Goal: Task Accomplishment & Management: Use online tool/utility

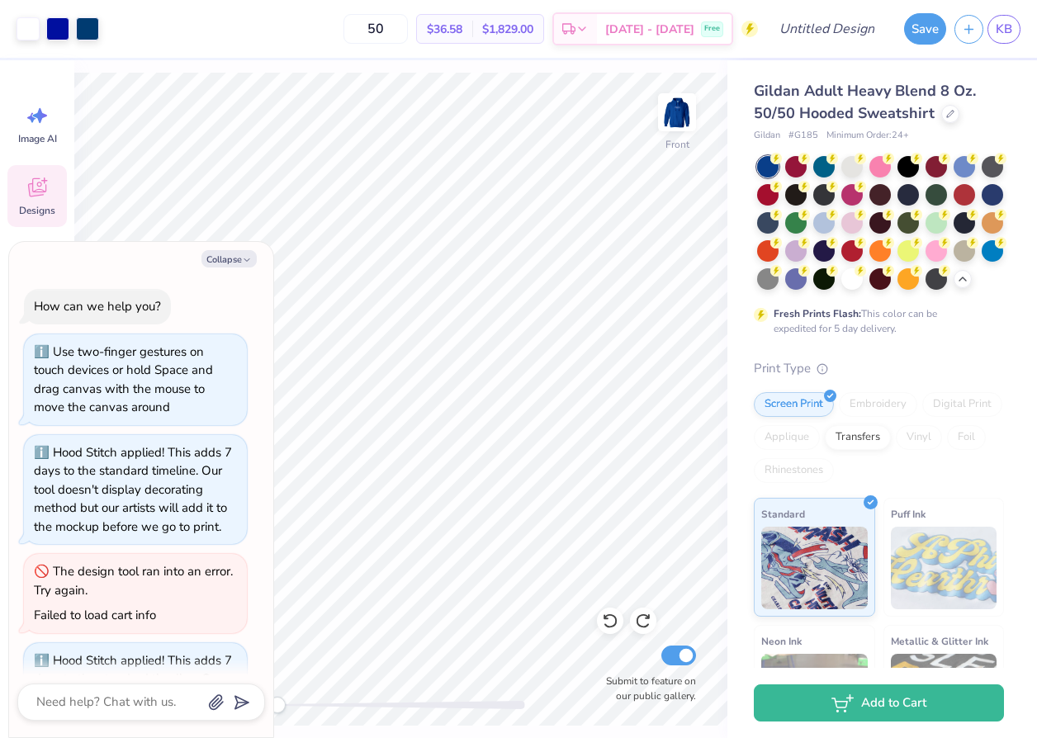
scroll to position [609, 0]
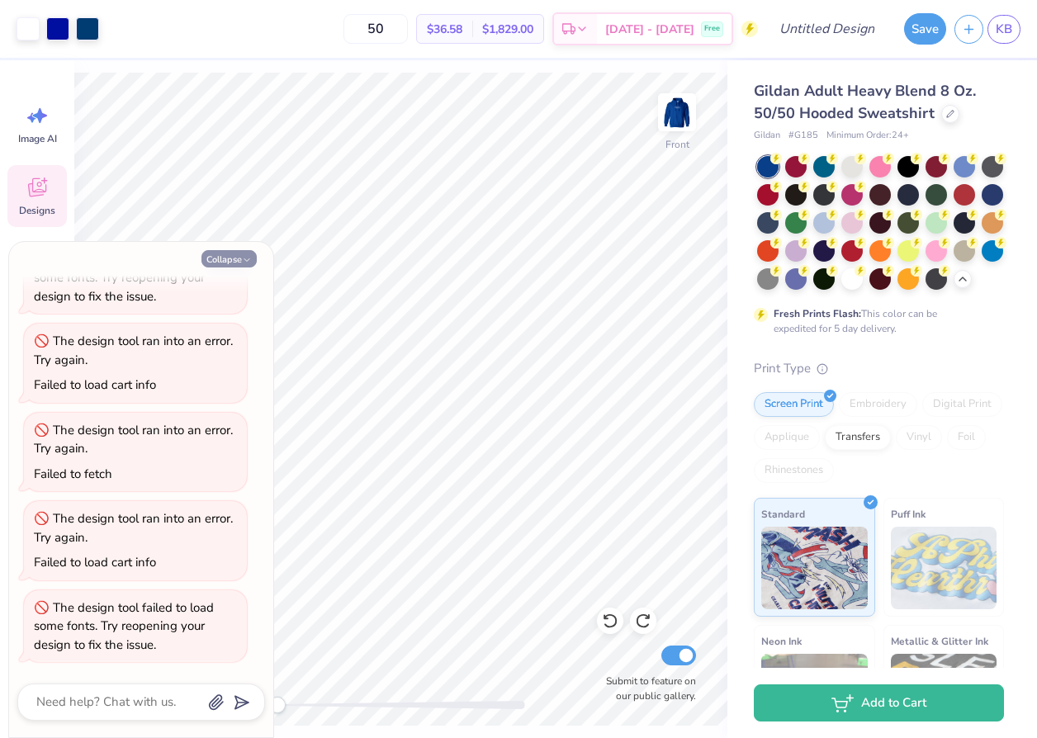
click at [236, 256] on button "Collapse" at bounding box center [228, 258] width 55 height 17
type textarea "x"
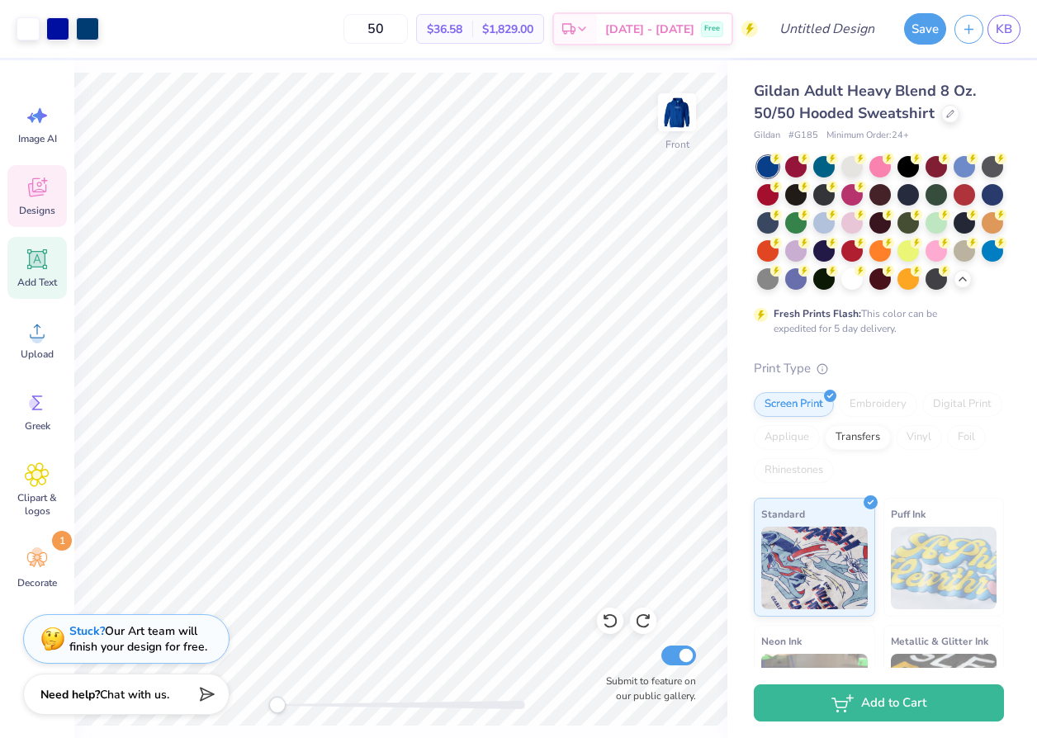
click at [39, 262] on icon at bounding box center [38, 260] width 16 height 16
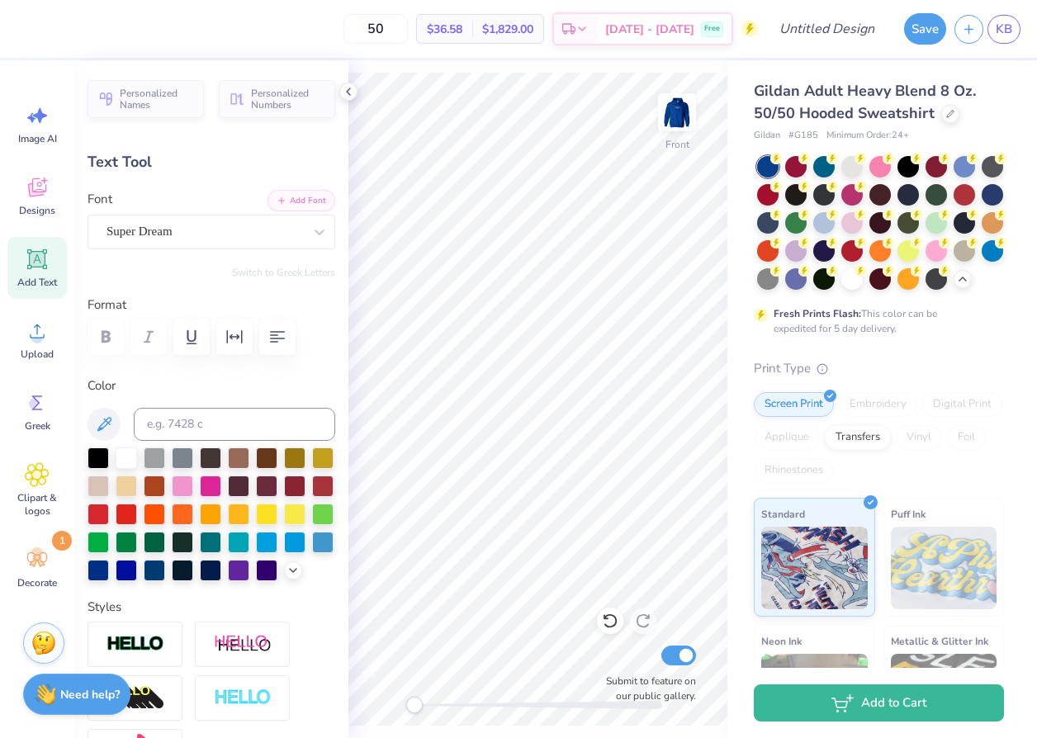
scroll to position [0, 3]
type textarea "Life got better"
click at [184, 239] on div "Super Dream" at bounding box center [205, 232] width 200 height 26
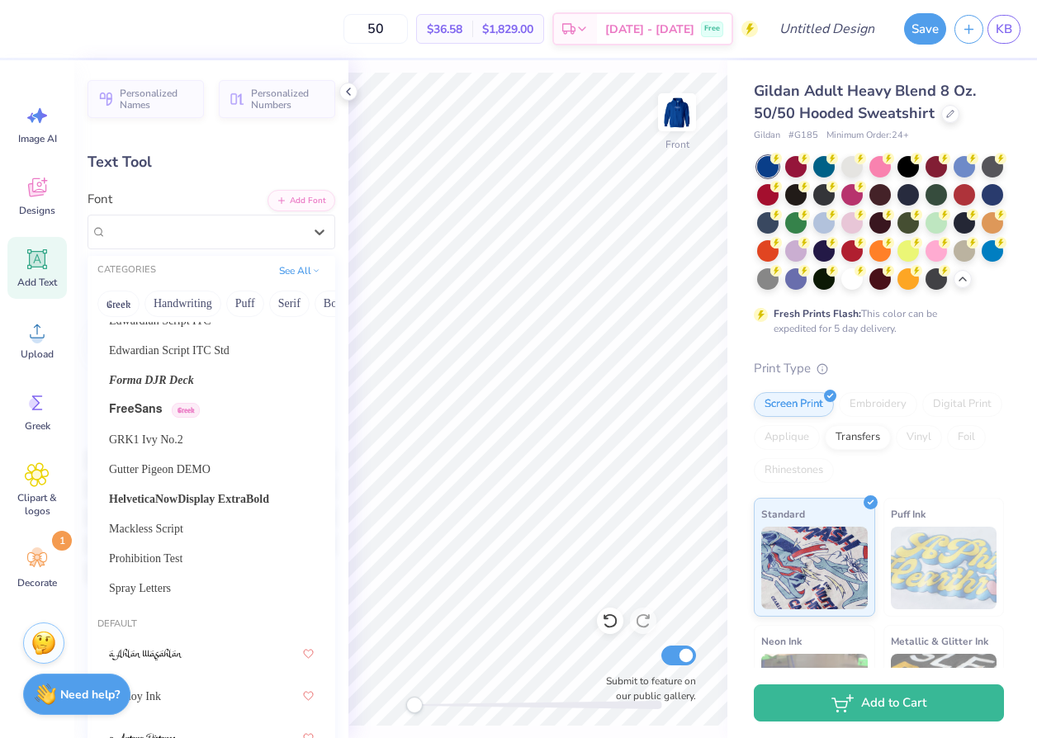
scroll to position [139, 0]
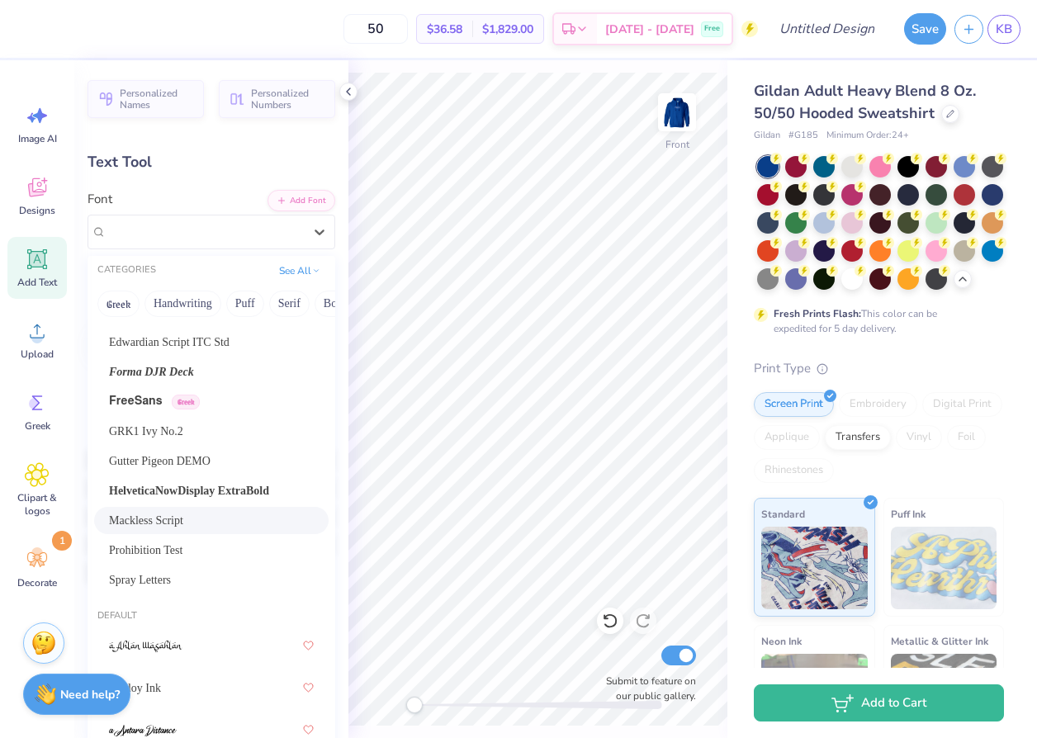
click at [154, 514] on span "Mackless Script" at bounding box center [146, 520] width 74 height 17
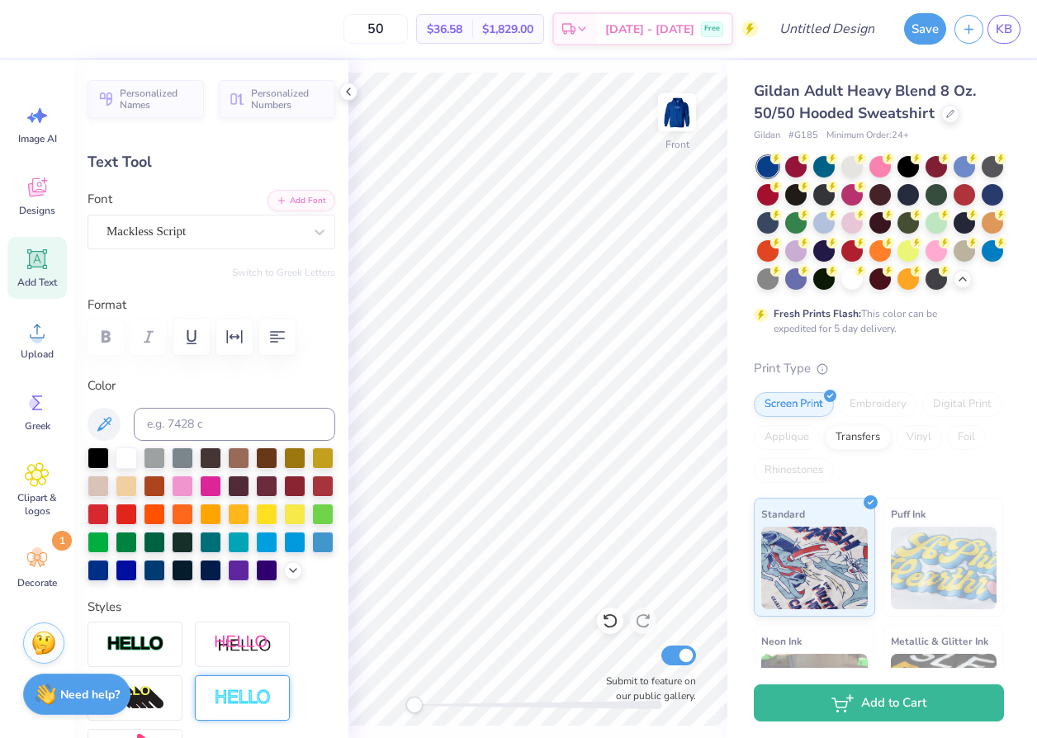
click at [256, 680] on div at bounding box center [242, 697] width 95 height 45
click at [239, 687] on div at bounding box center [242, 697] width 95 height 45
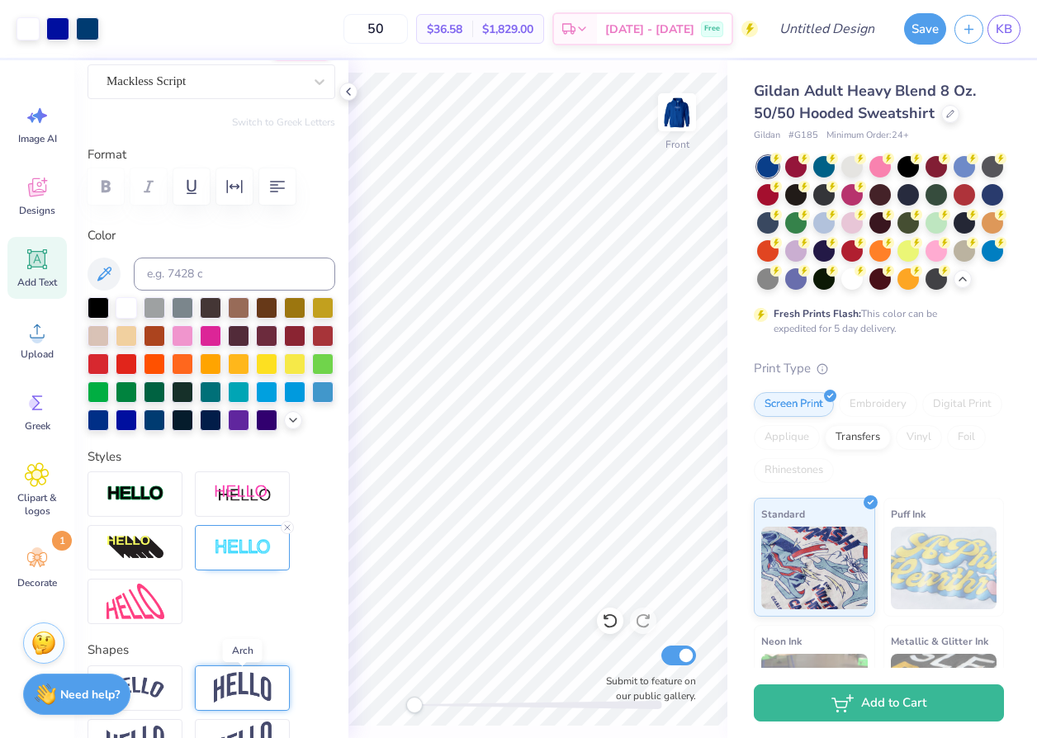
click at [244, 689] on img at bounding box center [243, 687] width 58 height 31
type input "13.07"
type input "4.89"
type input "13.56"
click at [31, 206] on span "Designs" at bounding box center [37, 210] width 36 height 13
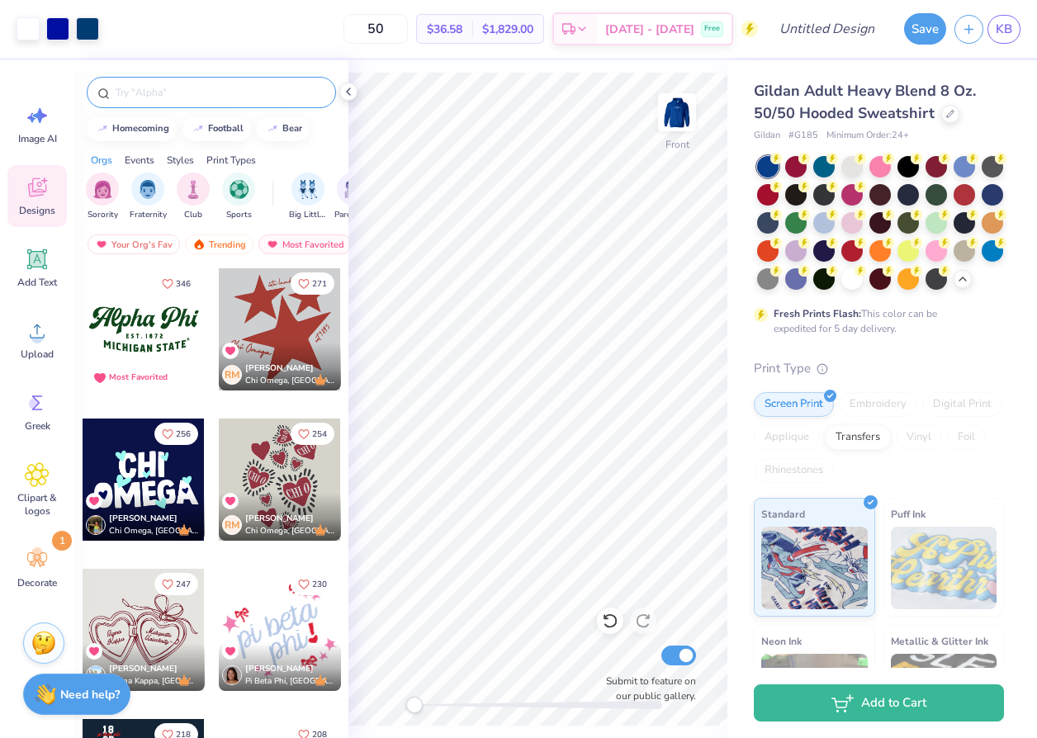
click at [183, 88] on input "text" at bounding box center [219, 92] width 211 height 17
type input "hearts"
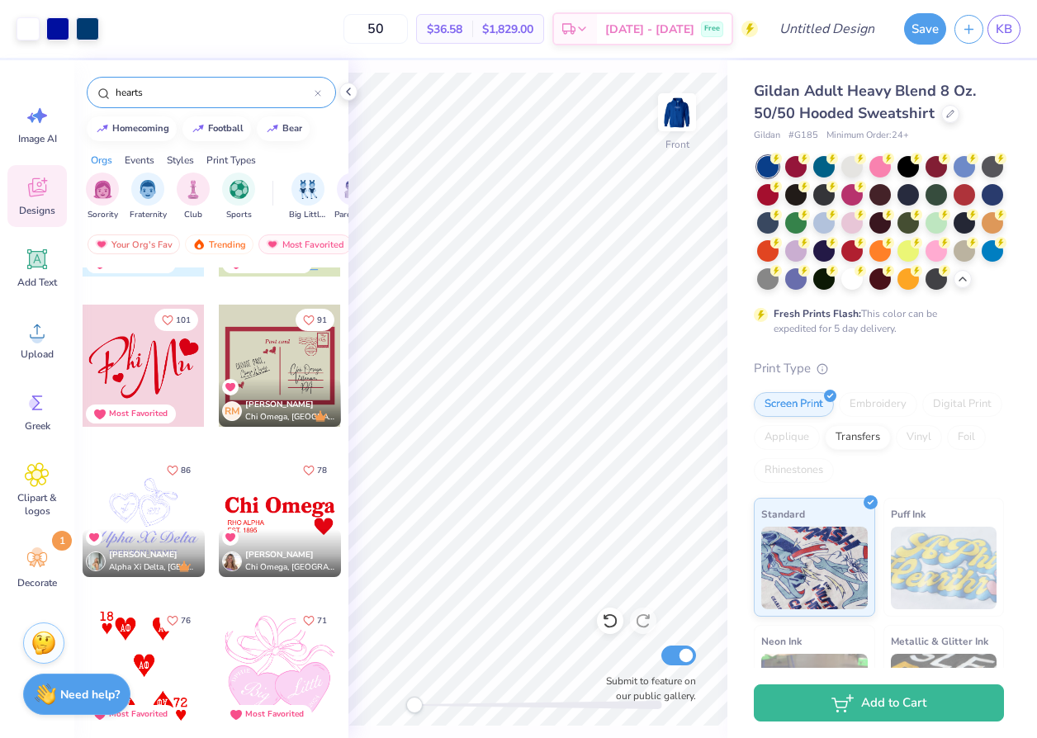
scroll to position [423, 0]
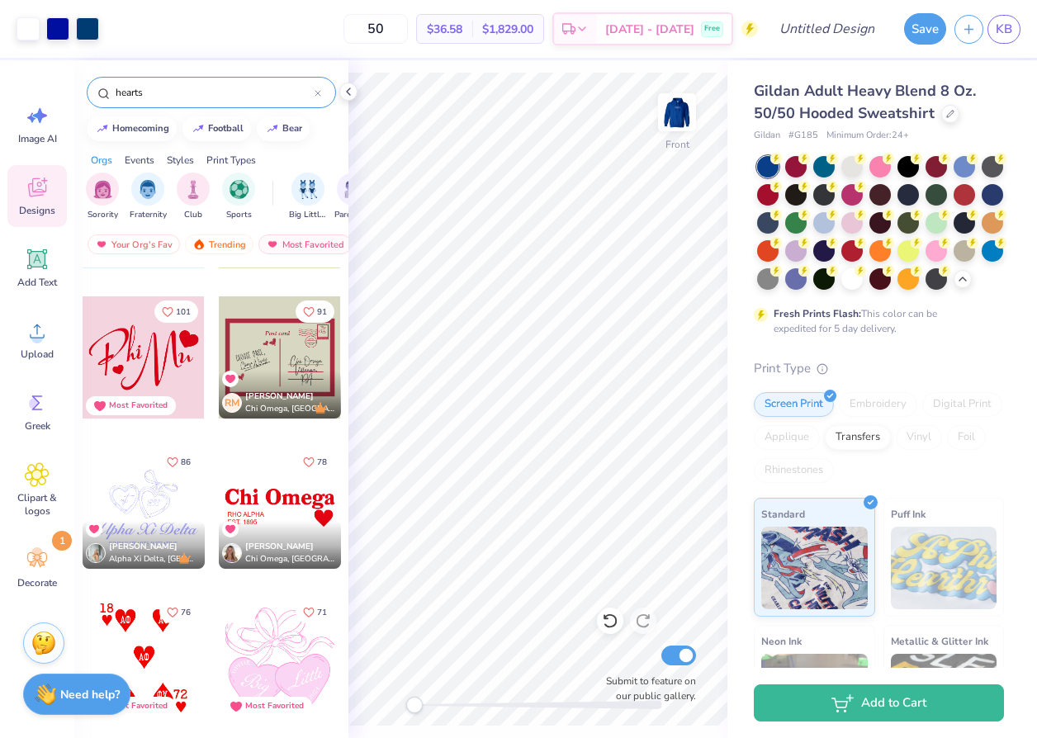
click at [269, 360] on div at bounding box center [280, 357] width 122 height 122
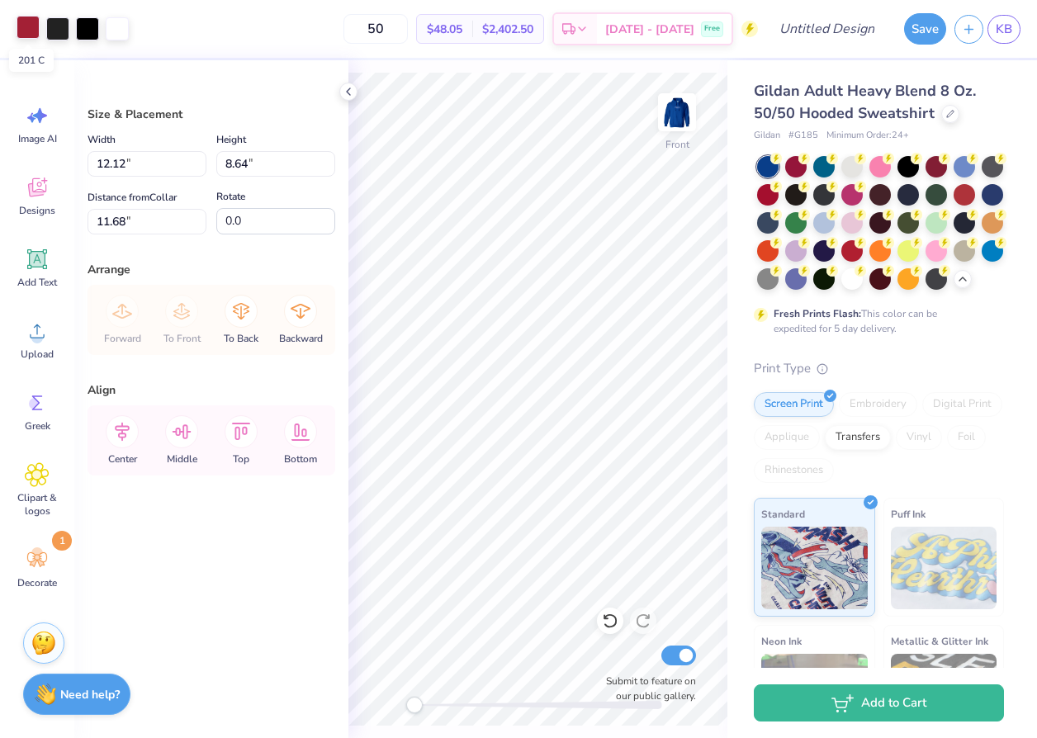
click at [30, 30] on div at bounding box center [28, 27] width 23 height 23
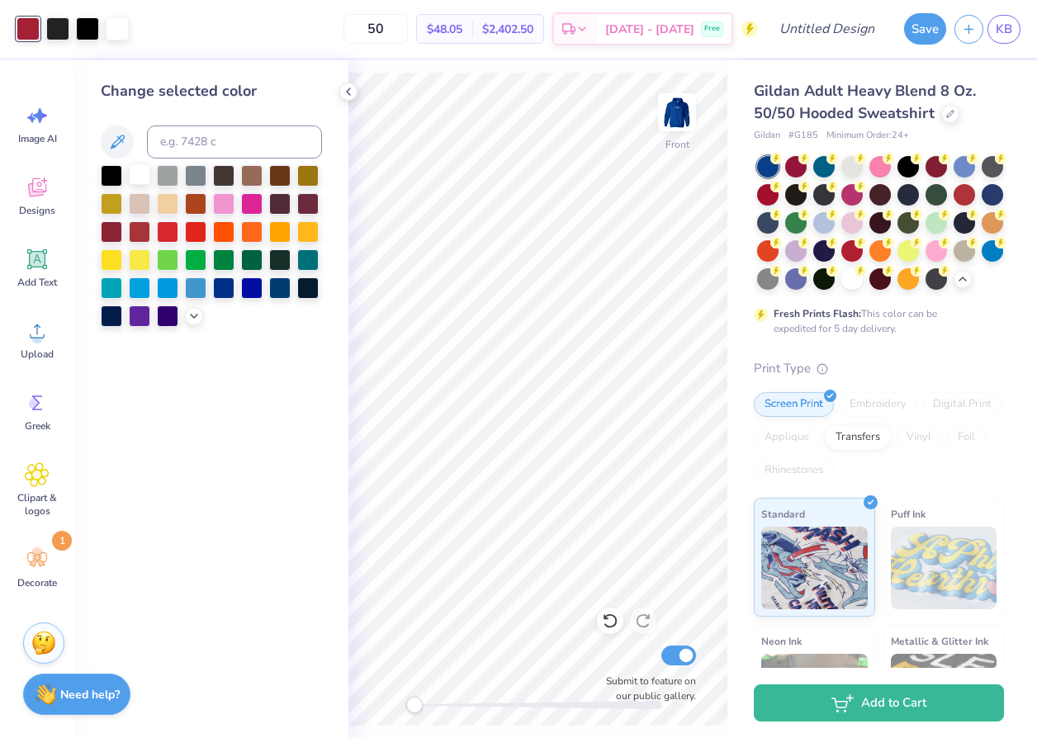
click at [140, 176] on div at bounding box center [139, 173] width 21 height 21
click at [57, 13] on div "Art colors" at bounding box center [49, 29] width 99 height 58
click at [59, 28] on div at bounding box center [57, 27] width 23 height 23
click at [137, 179] on div at bounding box center [139, 173] width 21 height 21
click at [54, 26] on div at bounding box center [57, 27] width 23 height 23
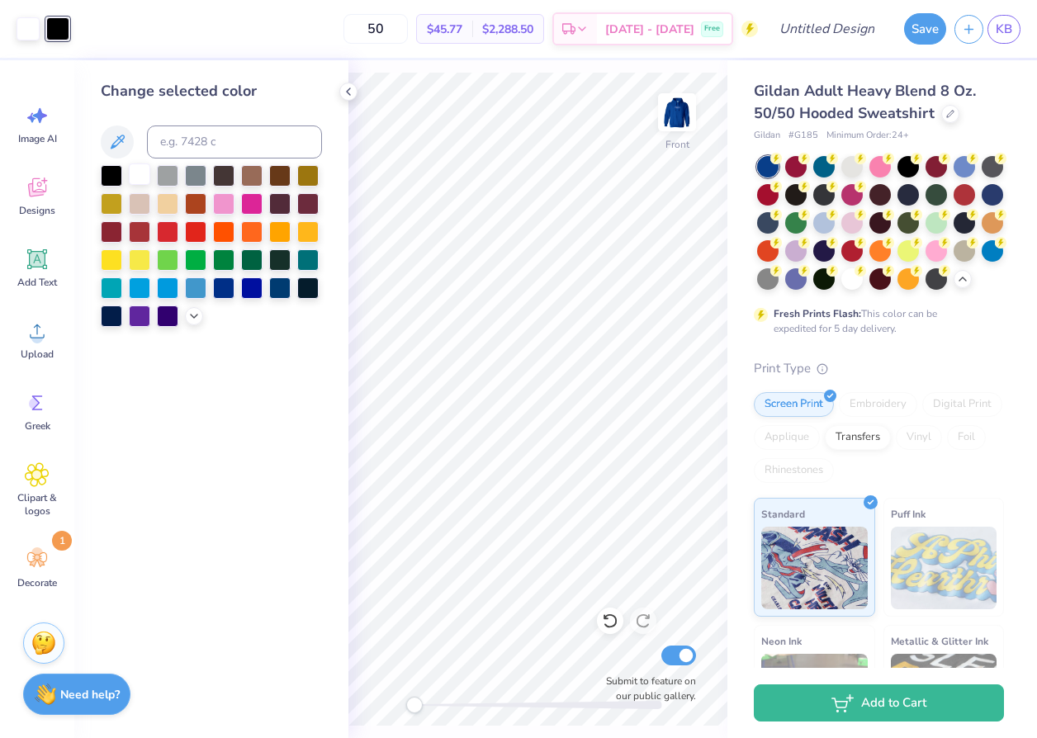
click at [137, 173] on div at bounding box center [139, 173] width 21 height 21
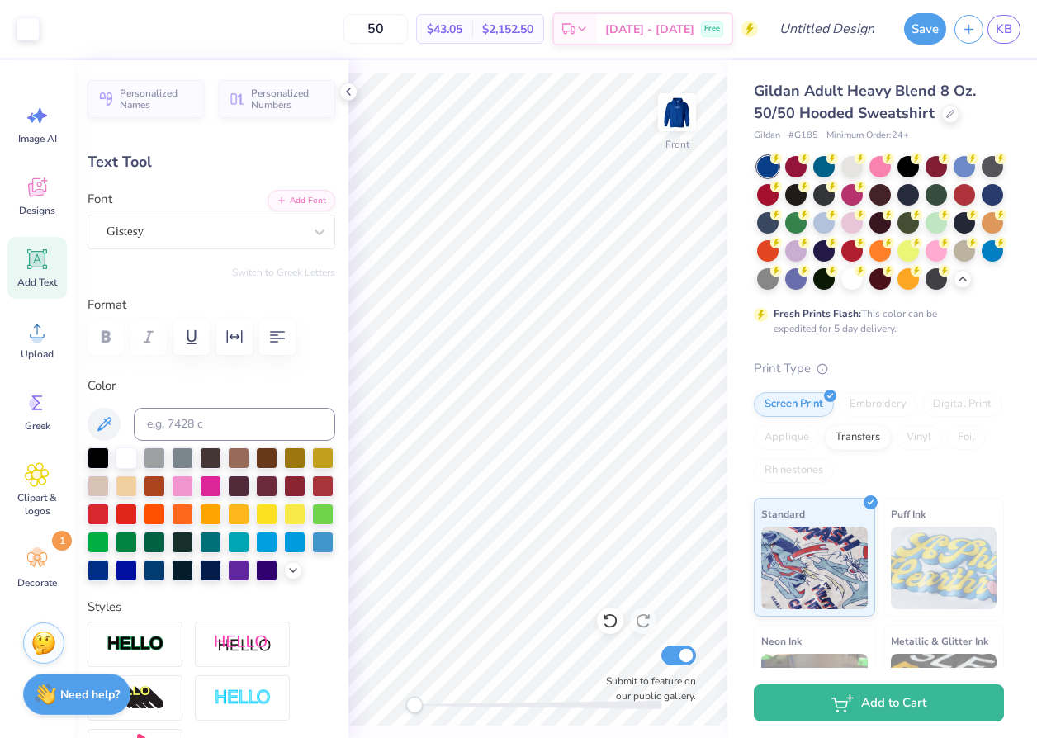
type input "2.37"
type input "1.32"
type input "18.73"
type input "1.24"
type input "1.37"
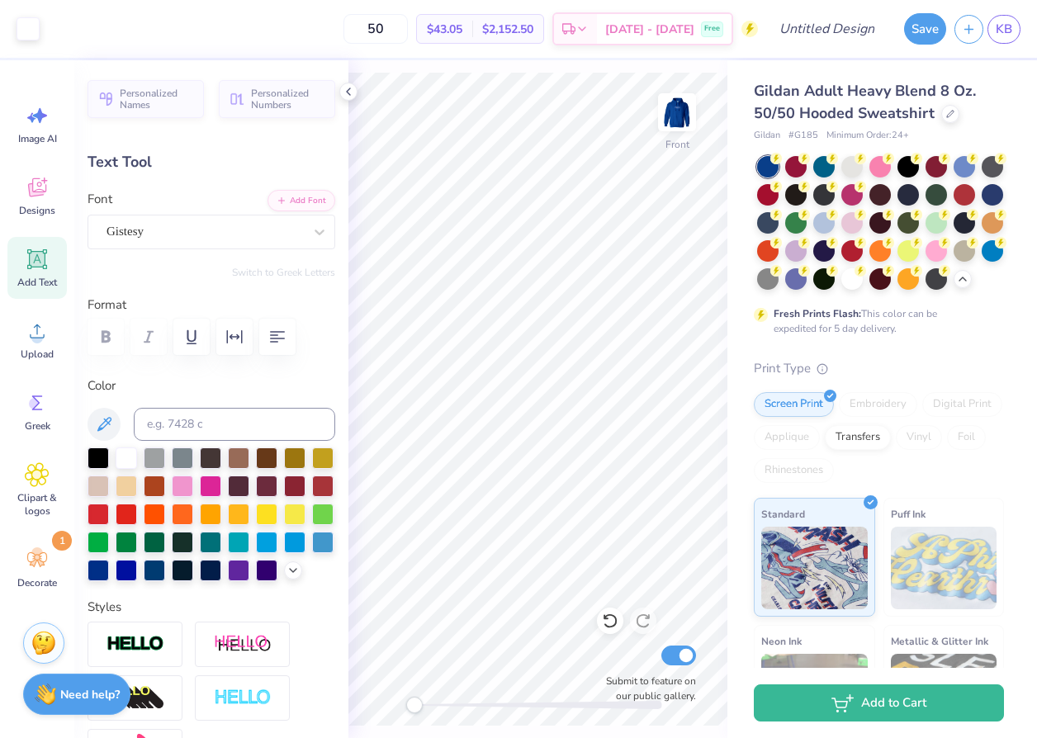
type input "19.75"
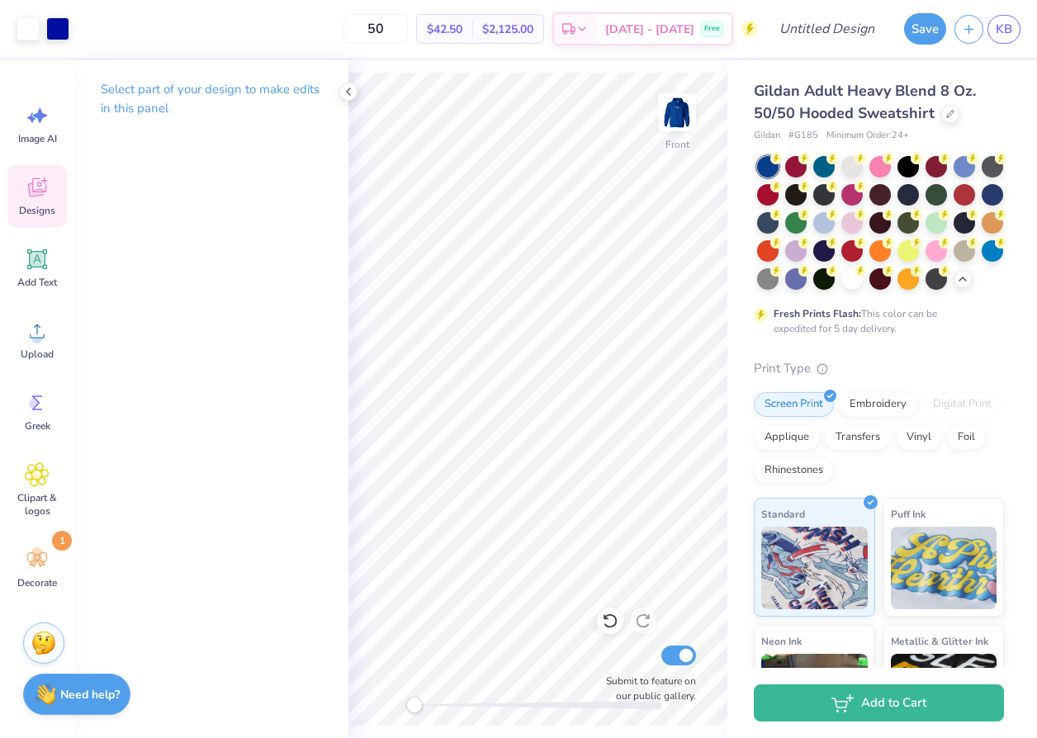
click at [33, 199] on icon at bounding box center [37, 187] width 25 height 25
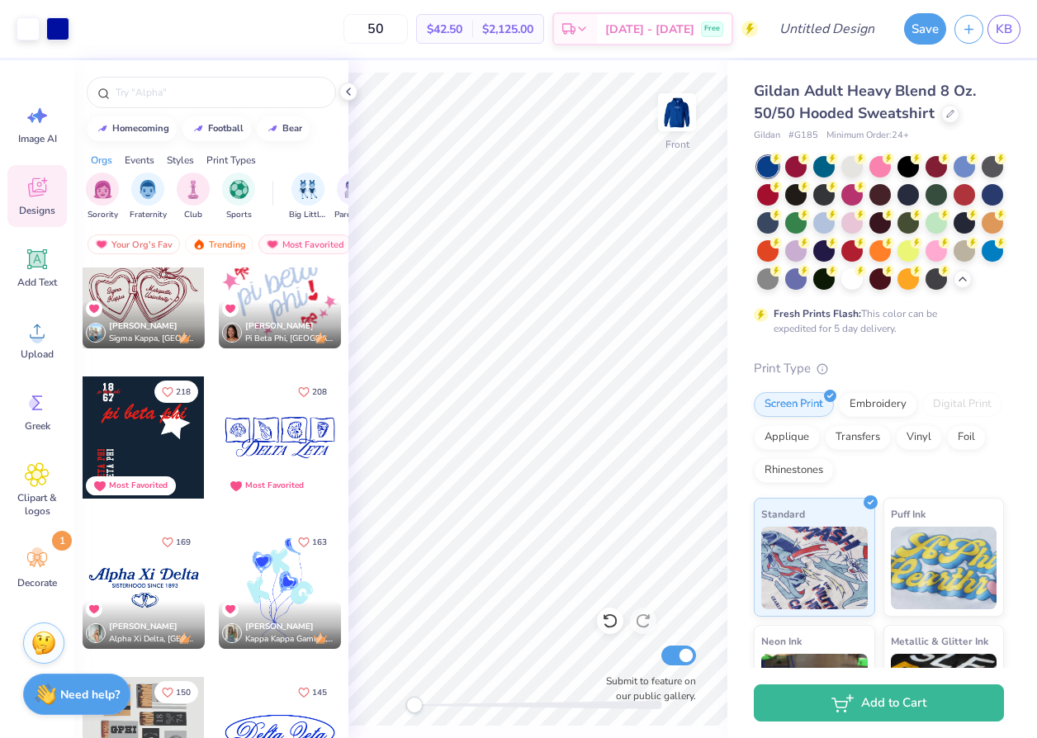
scroll to position [358, 0]
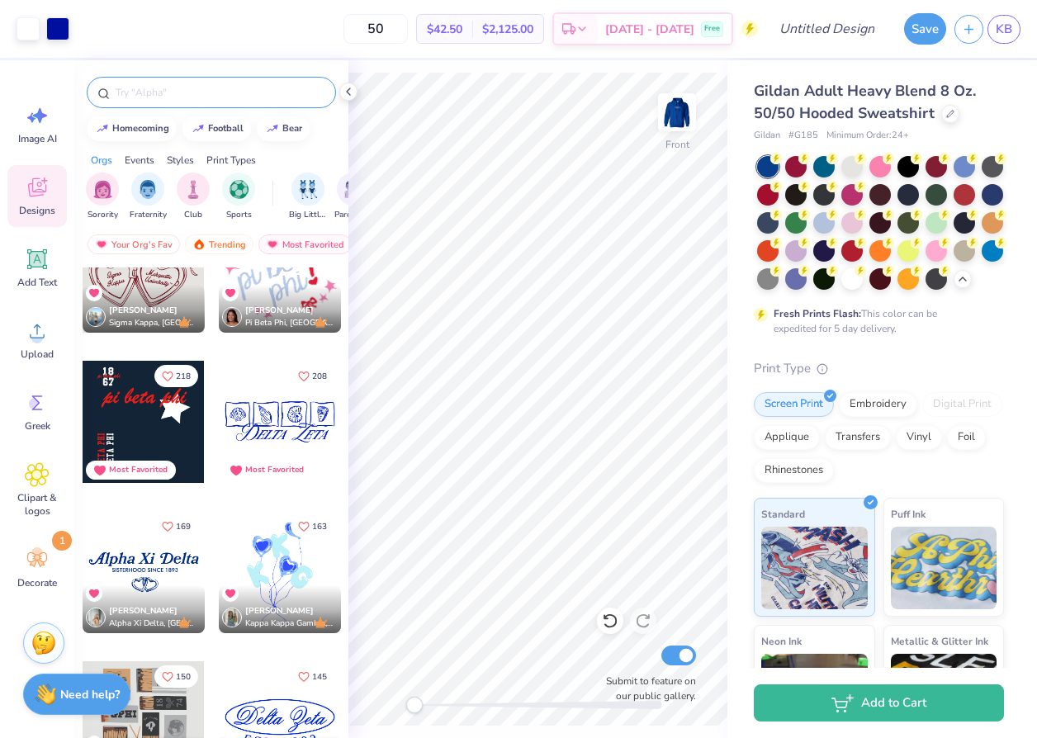
click at [165, 97] on input "text" at bounding box center [219, 92] width 211 height 17
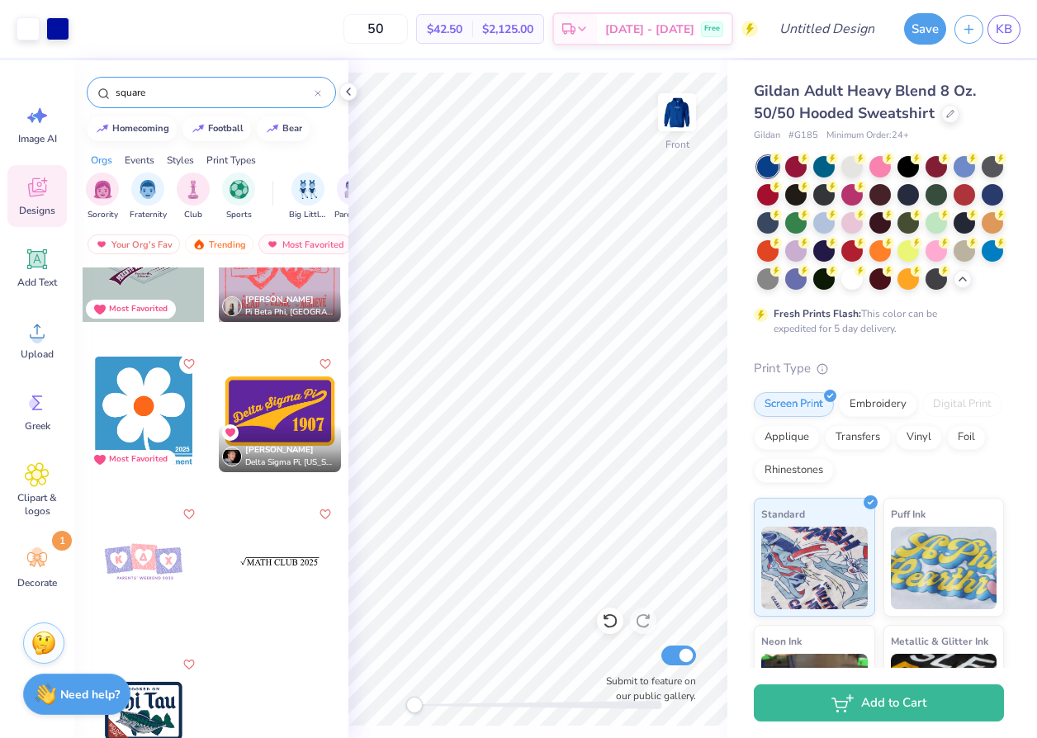
scroll to position [0, 0]
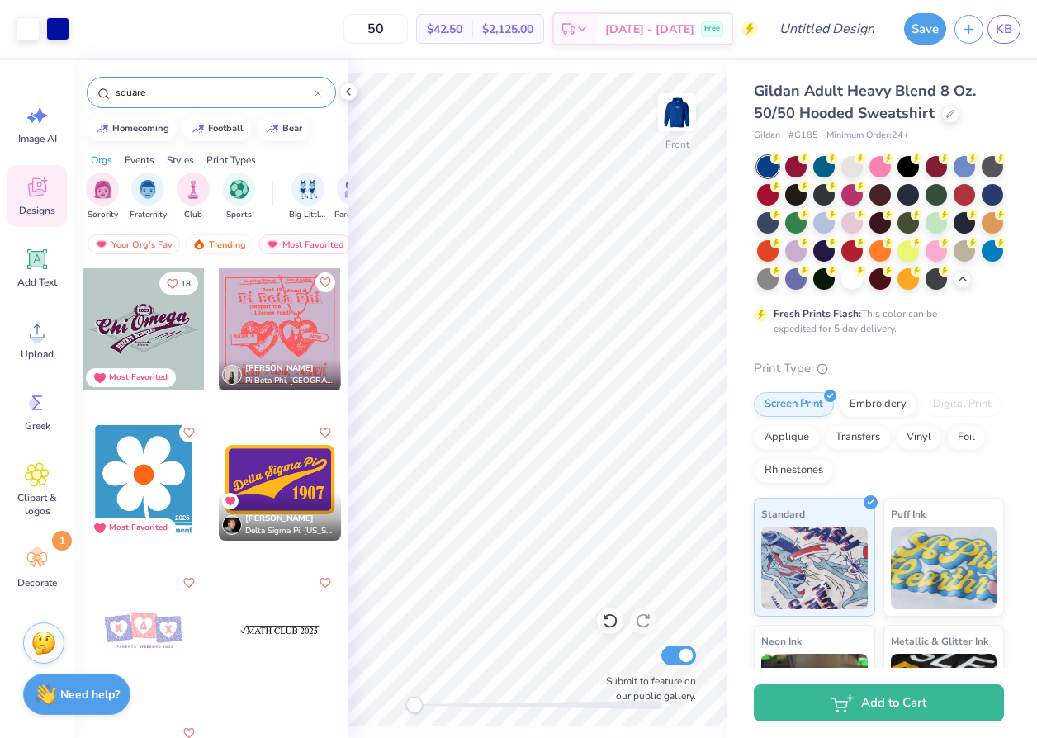
click at [122, 90] on input "square" at bounding box center [214, 92] width 201 height 17
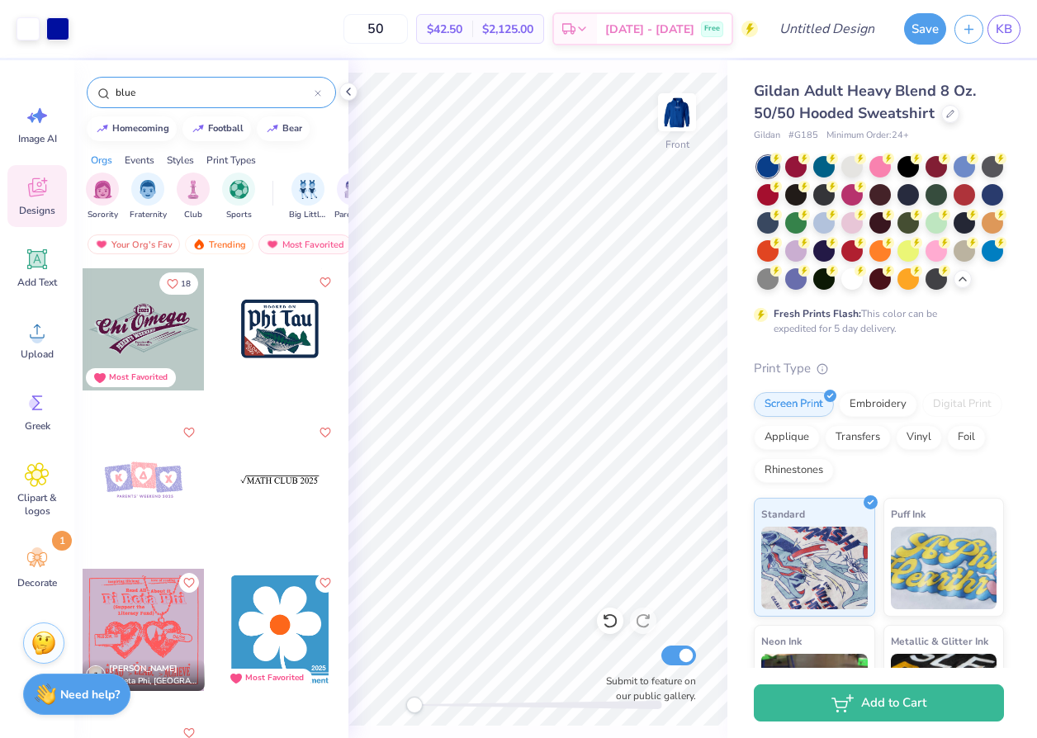
type input "blue"
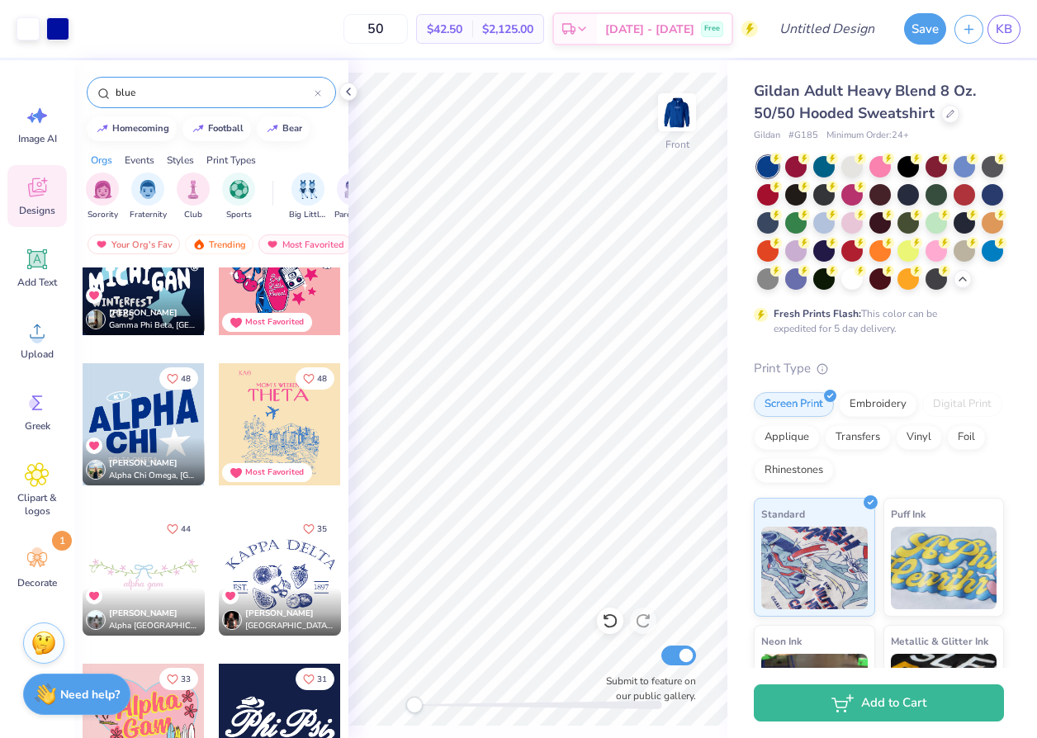
scroll to position [660, 0]
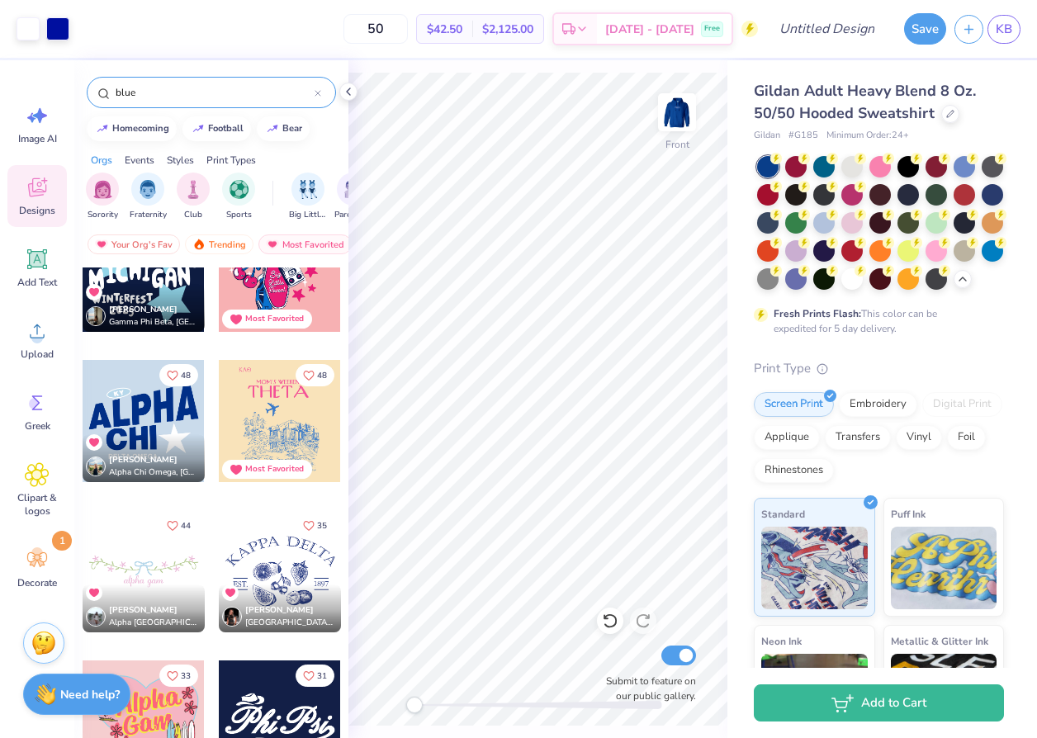
click at [339, 429] on div at bounding box center [280, 421] width 122 height 122
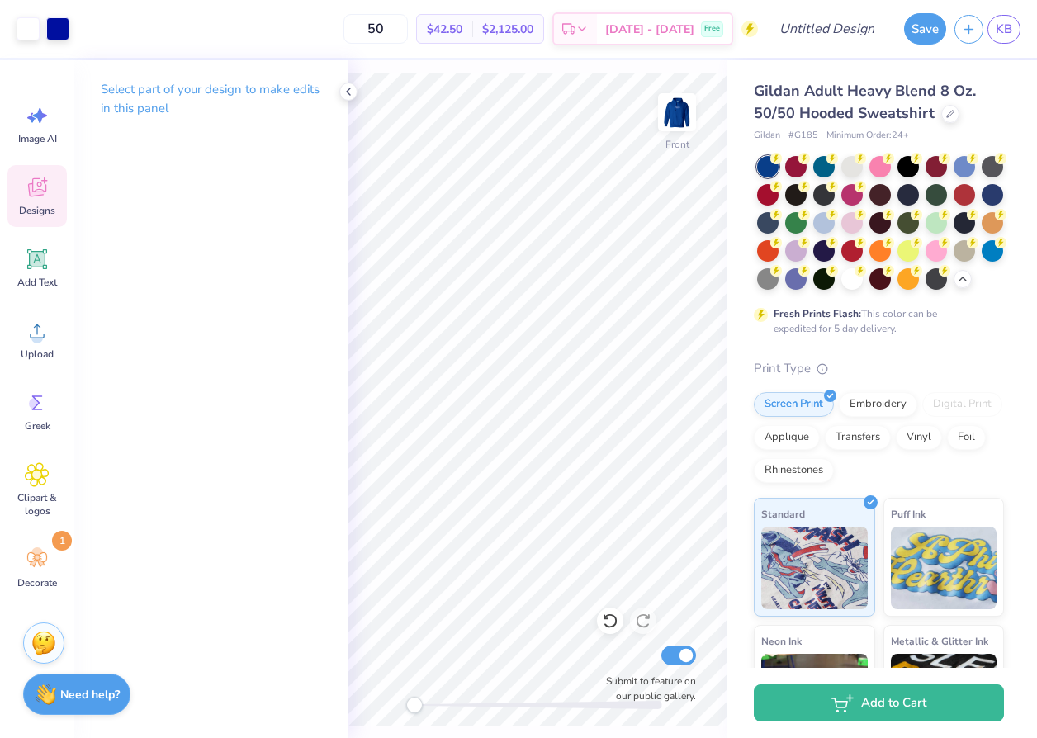
click at [41, 213] on span "Designs" at bounding box center [37, 210] width 36 height 13
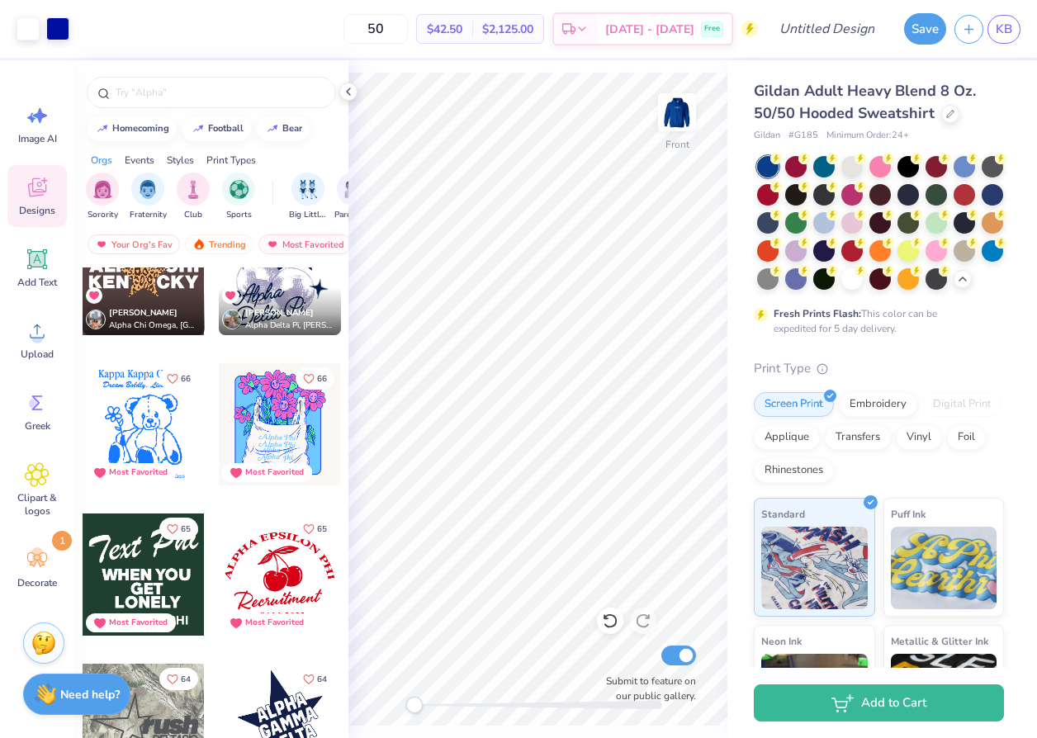
scroll to position [4143, 0]
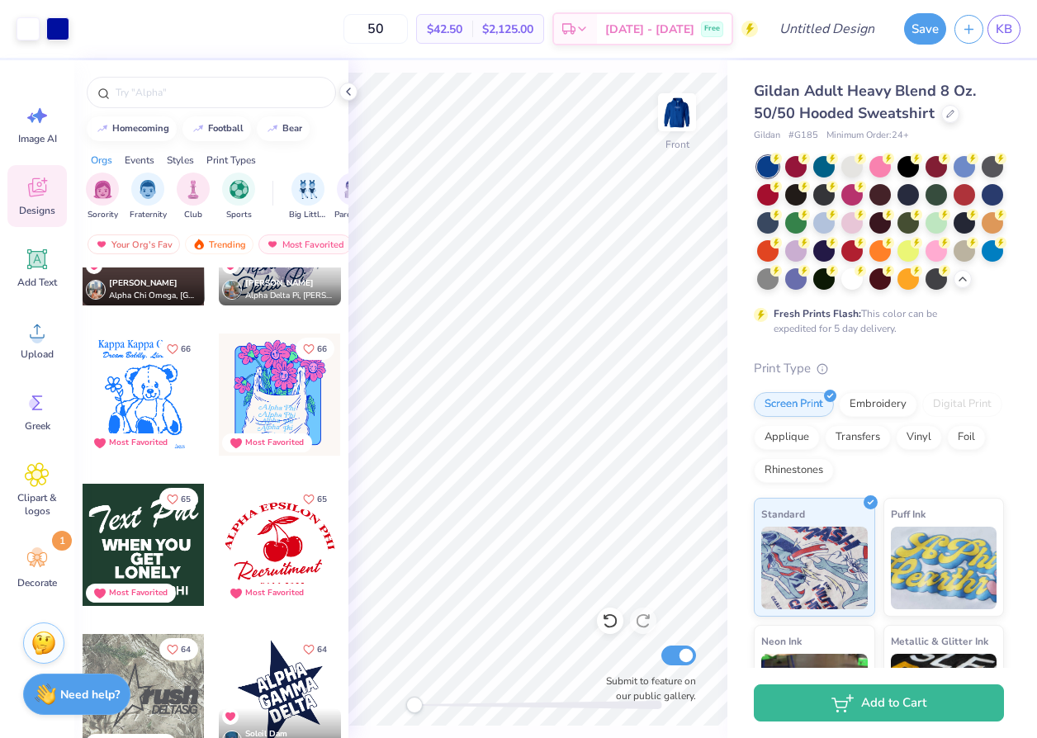
click at [171, 543] on div at bounding box center [144, 545] width 122 height 122
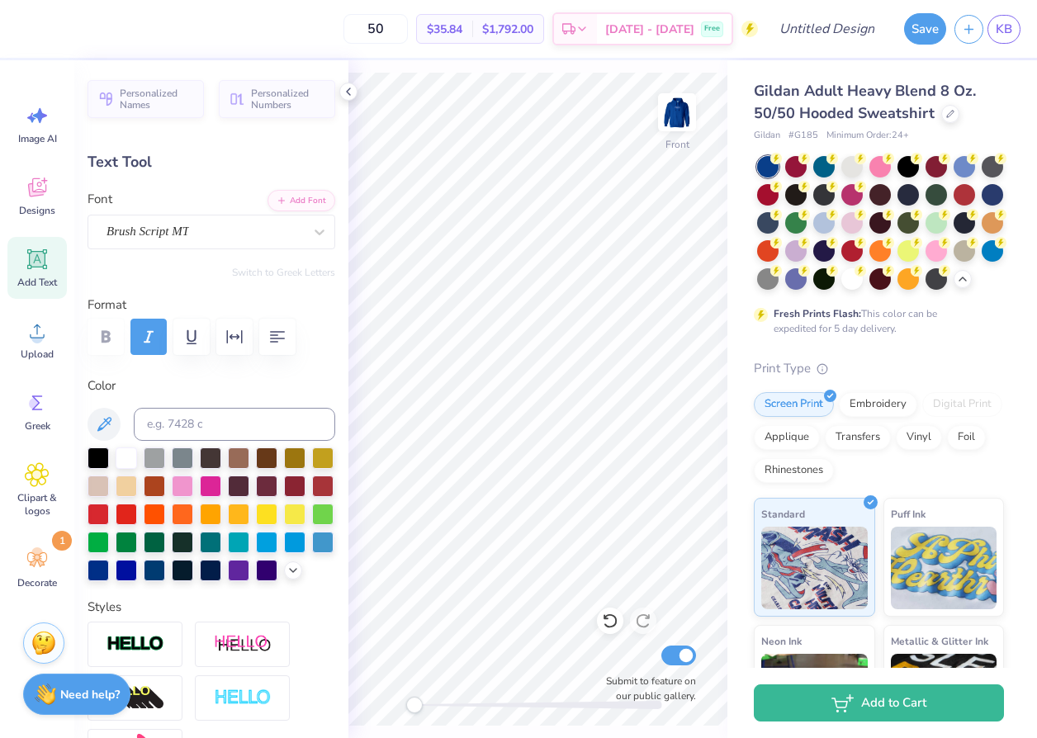
scroll to position [0, 2]
type textarea "Text DOK"
click at [36, 208] on span "Designs" at bounding box center [37, 210] width 36 height 13
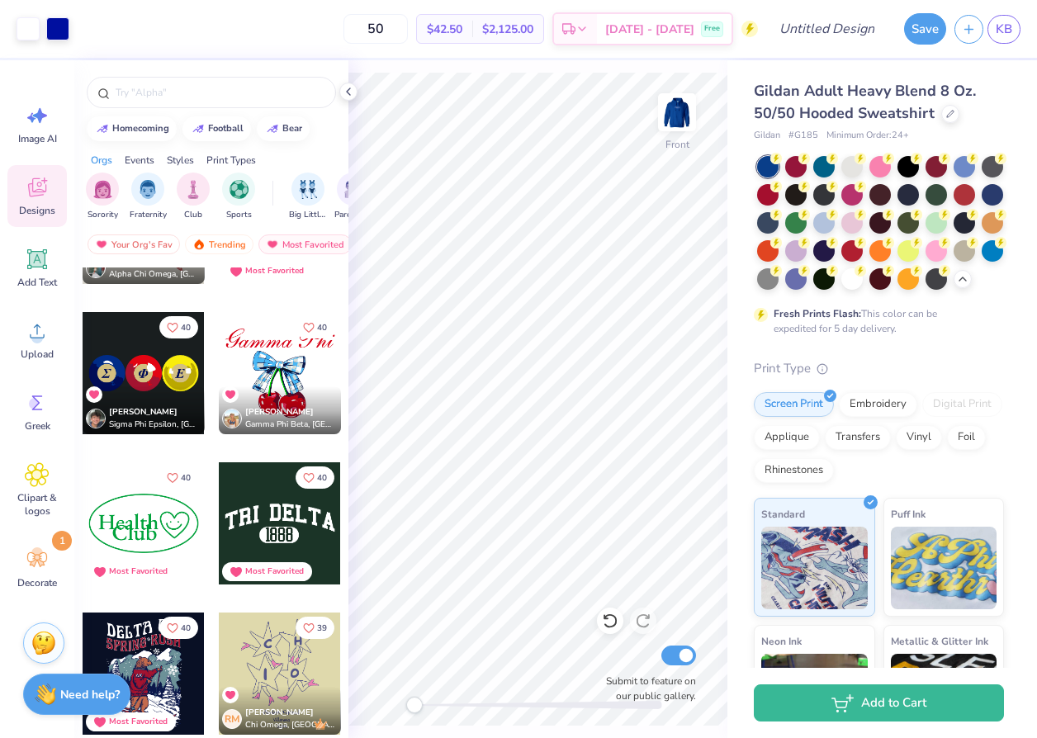
scroll to position [9746, 0]
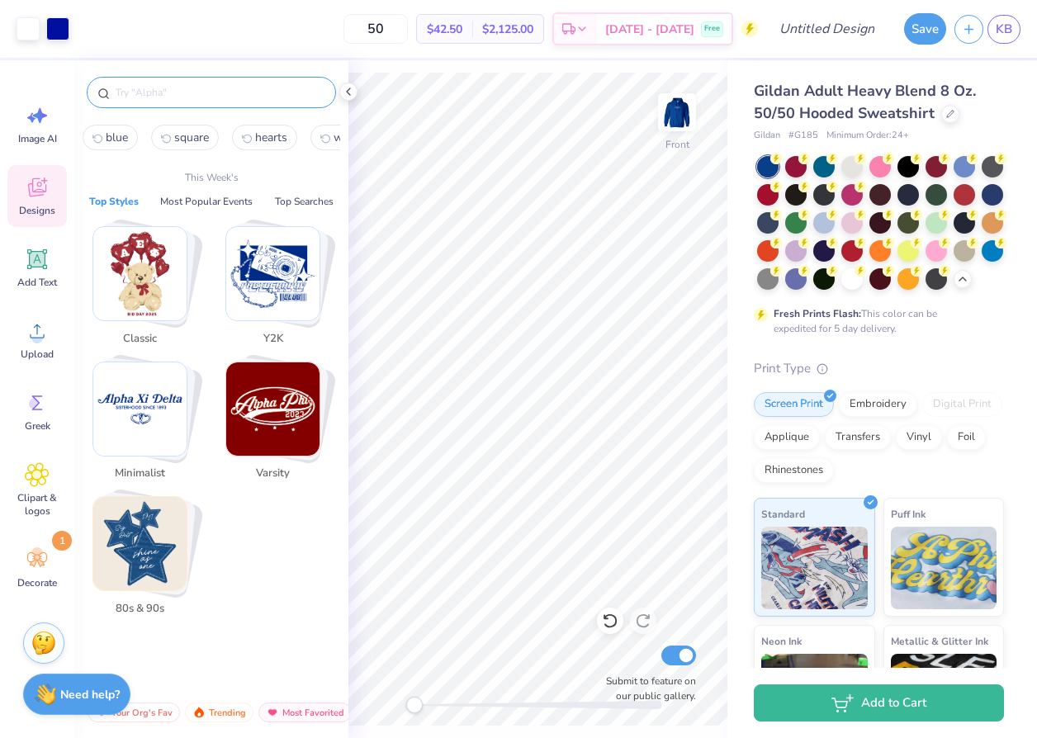
click at [135, 97] on input "text" at bounding box center [219, 92] width 211 height 17
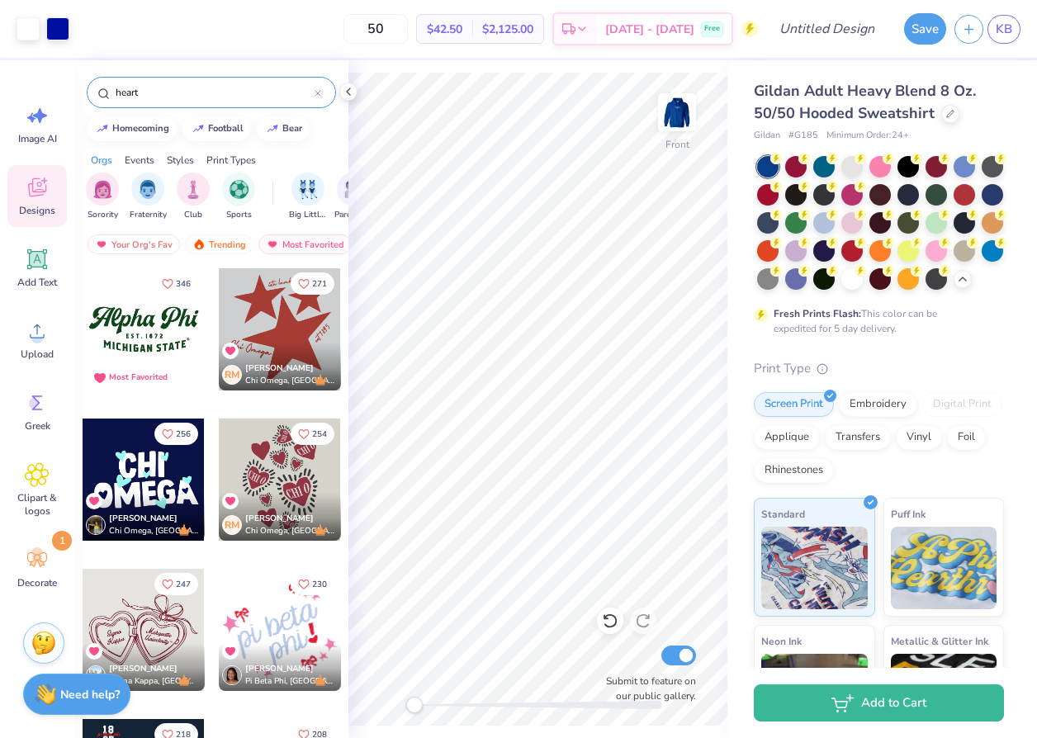
type input "heart"
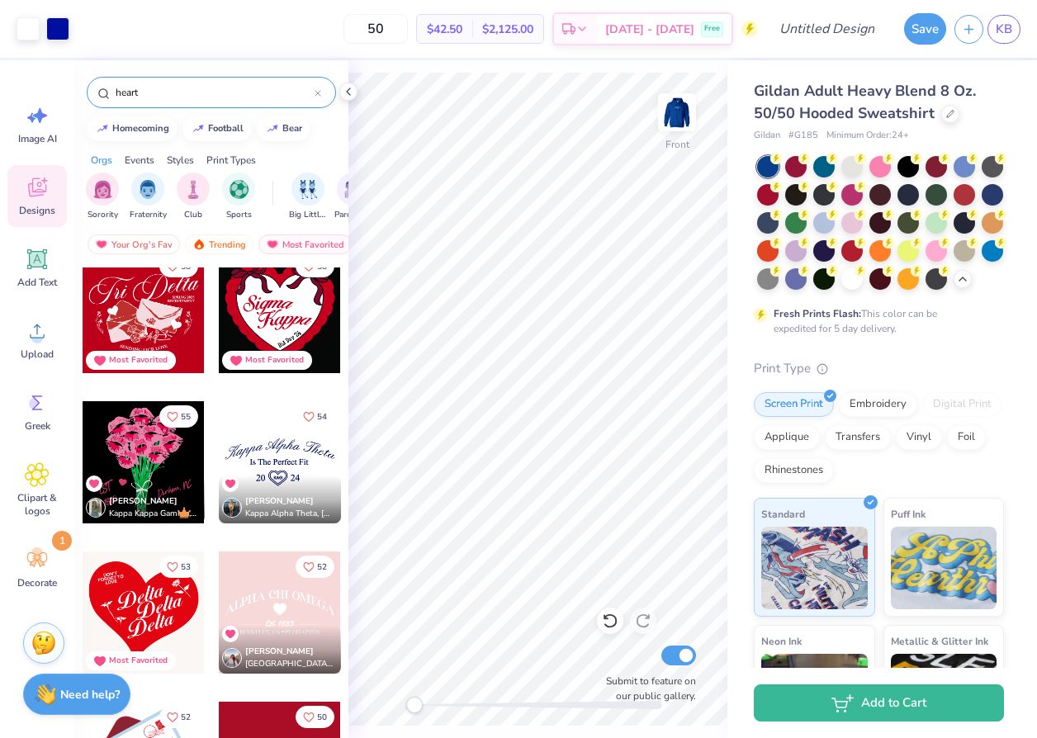
scroll to position [1400, 0]
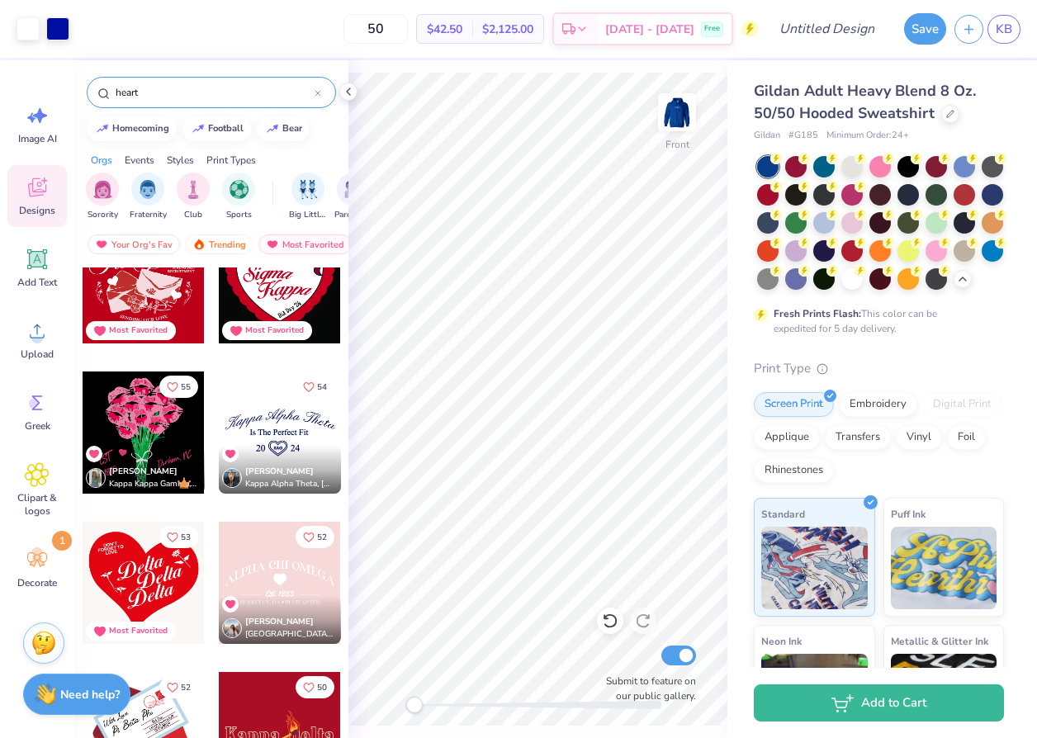
click at [151, 293] on div at bounding box center [144, 282] width 122 height 122
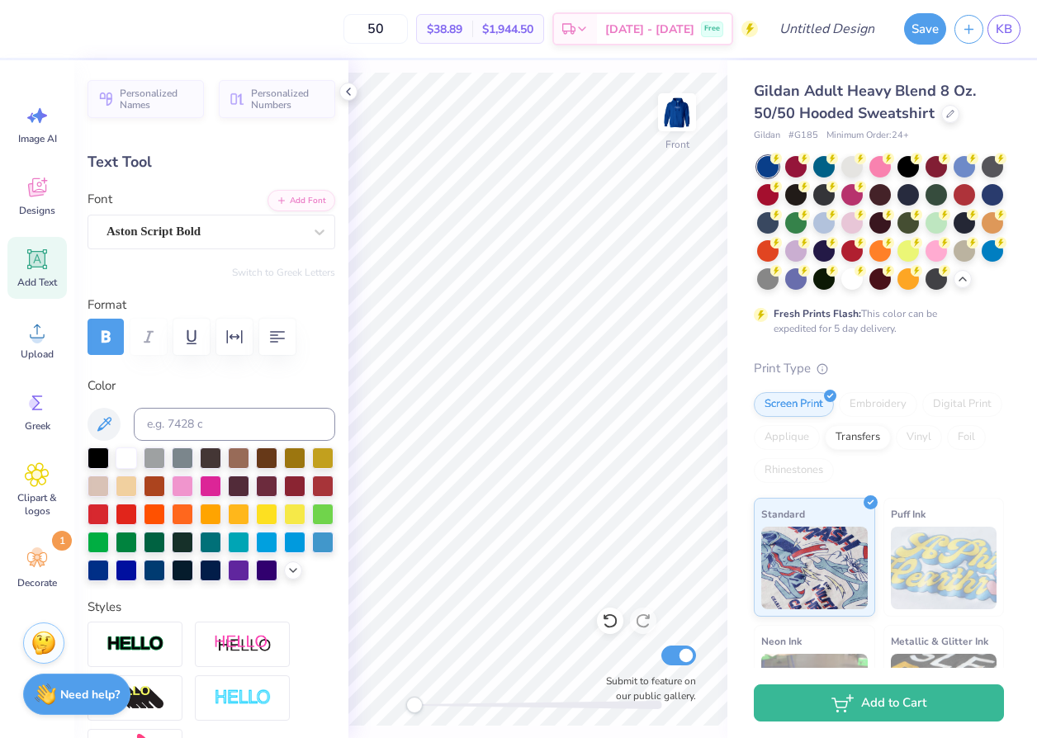
type textarea "T"
type input "2.22"
type input "0.28"
type input "14.35"
type input "0.0"
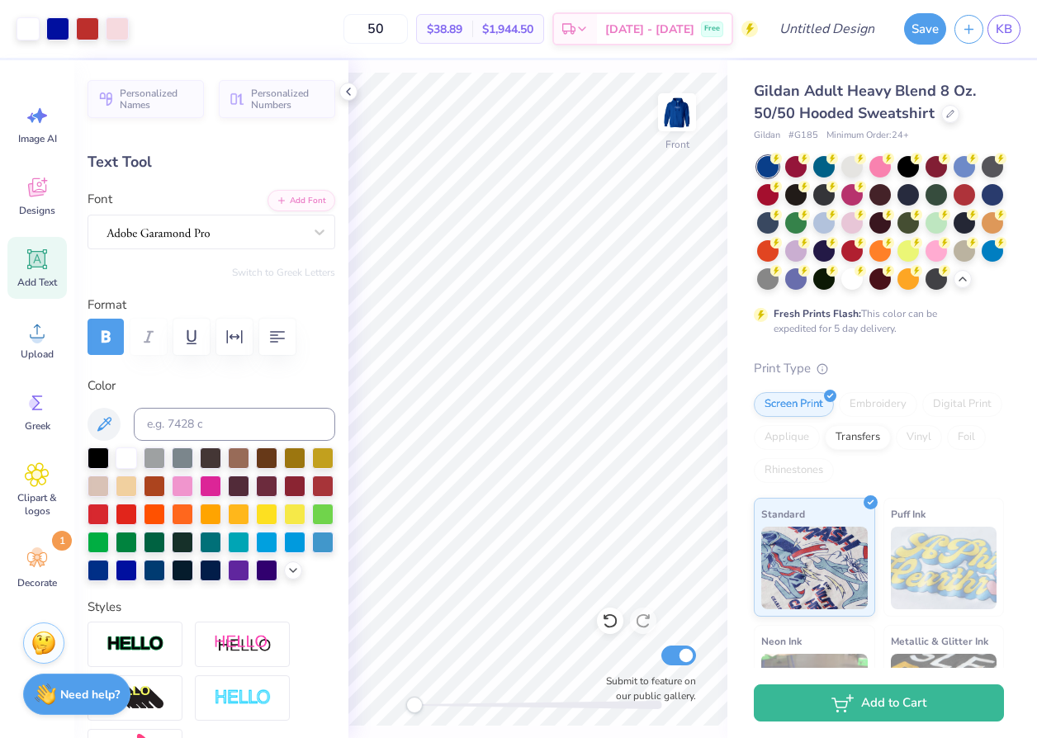
type input "2.71"
type input "0.26"
type input "14.75"
type input "4.87"
type input "0.69"
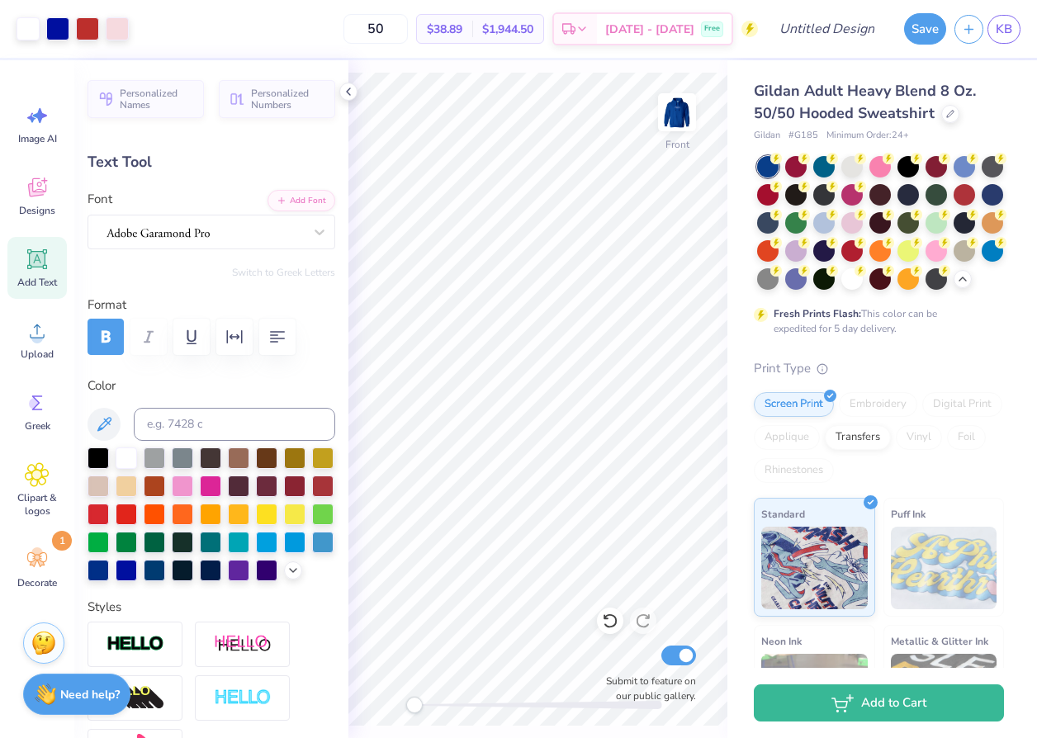
type input "19.28"
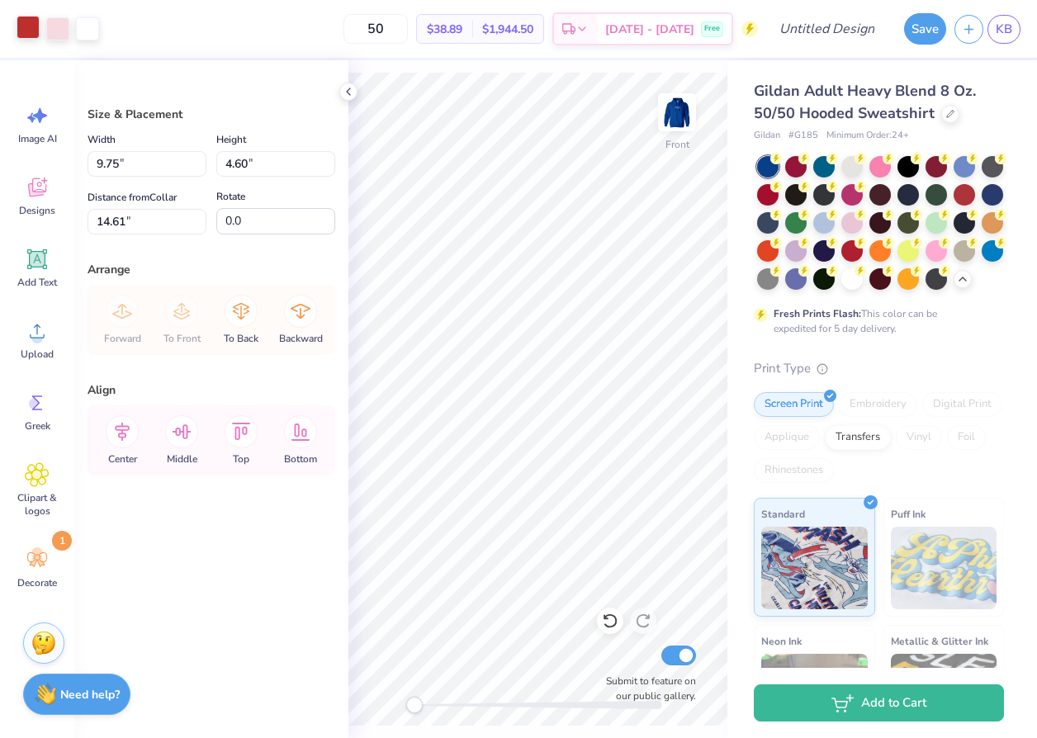
click at [24, 21] on div at bounding box center [28, 27] width 23 height 23
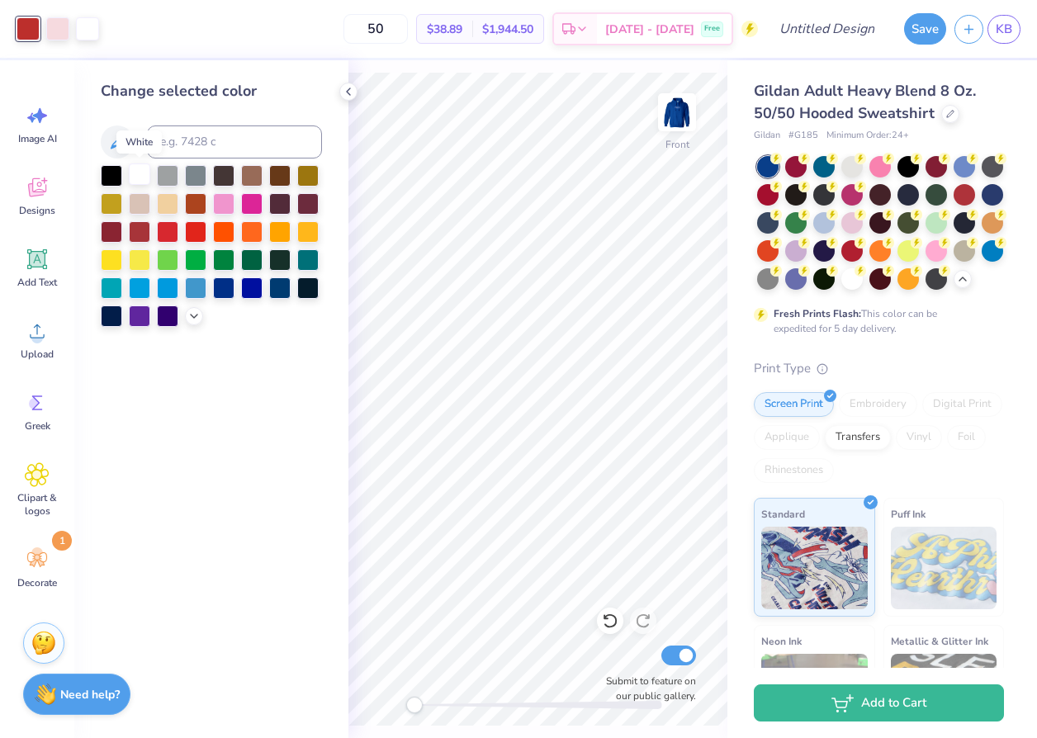
click at [141, 173] on div at bounding box center [139, 173] width 21 height 21
click at [62, 26] on div at bounding box center [57, 27] width 23 height 23
click at [147, 173] on div at bounding box center [139, 173] width 21 height 21
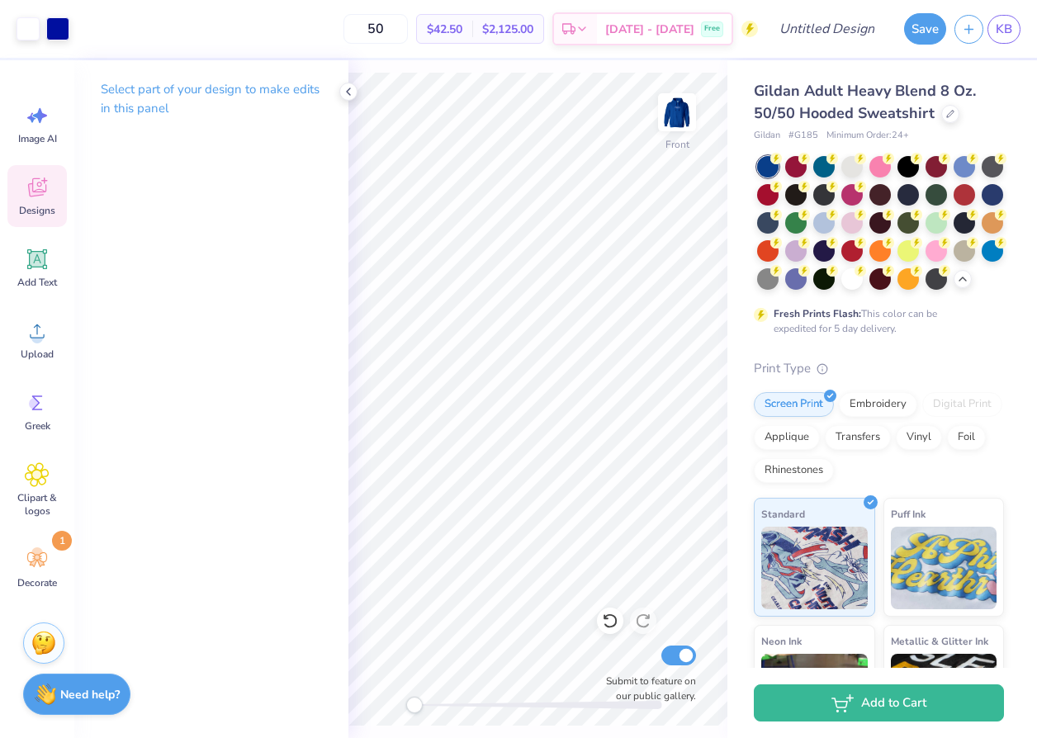
click at [33, 185] on icon at bounding box center [37, 187] width 25 height 25
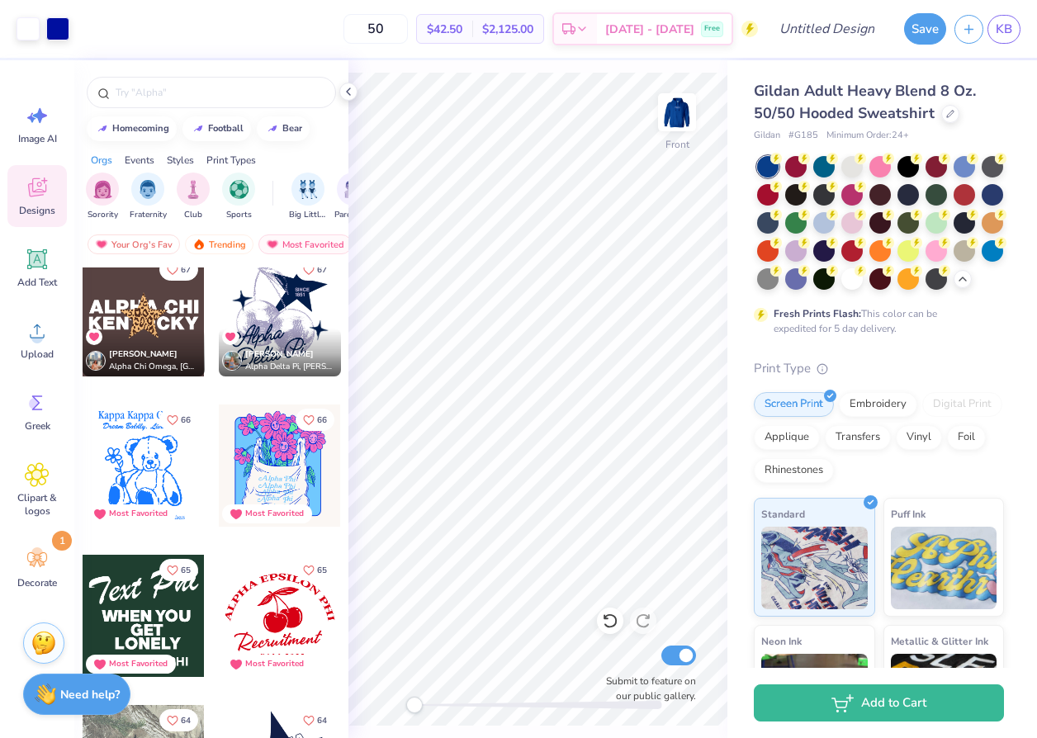
scroll to position [4073, 0]
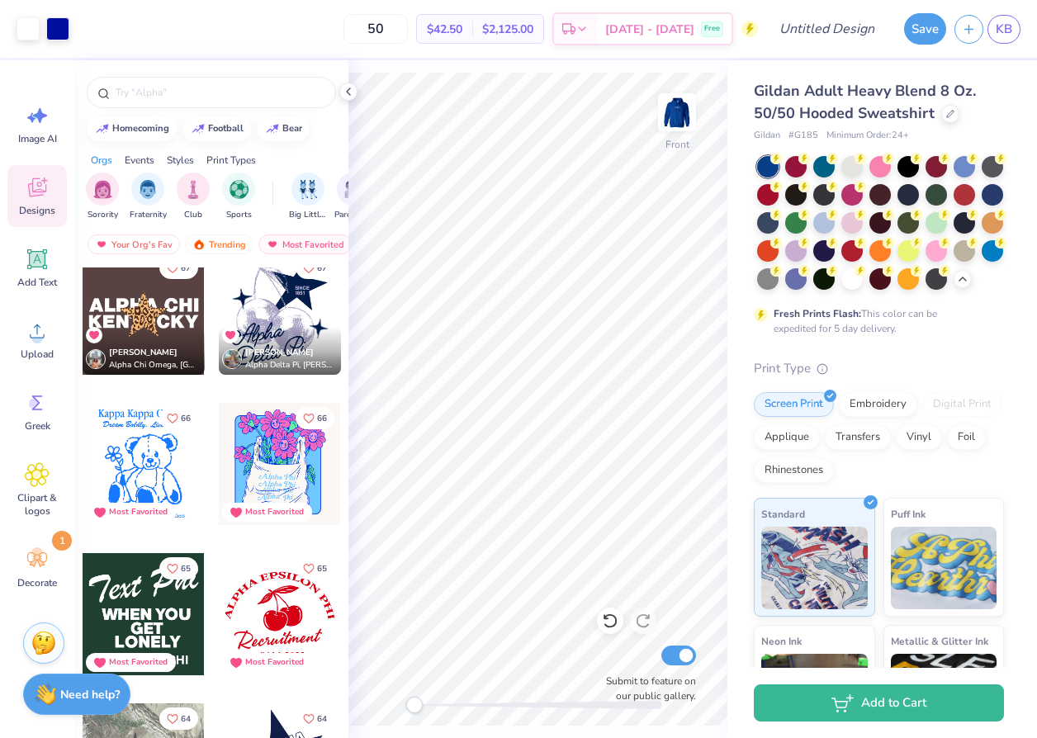
click at [144, 458] on div at bounding box center [144, 464] width 122 height 122
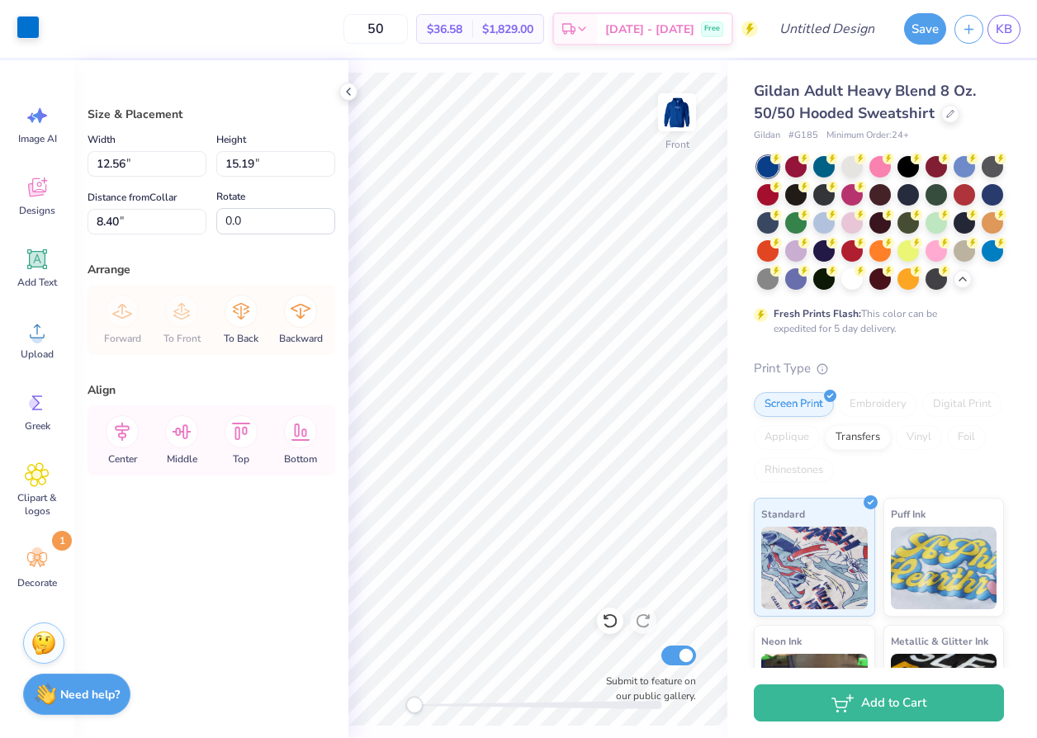
click at [21, 33] on div at bounding box center [28, 27] width 23 height 23
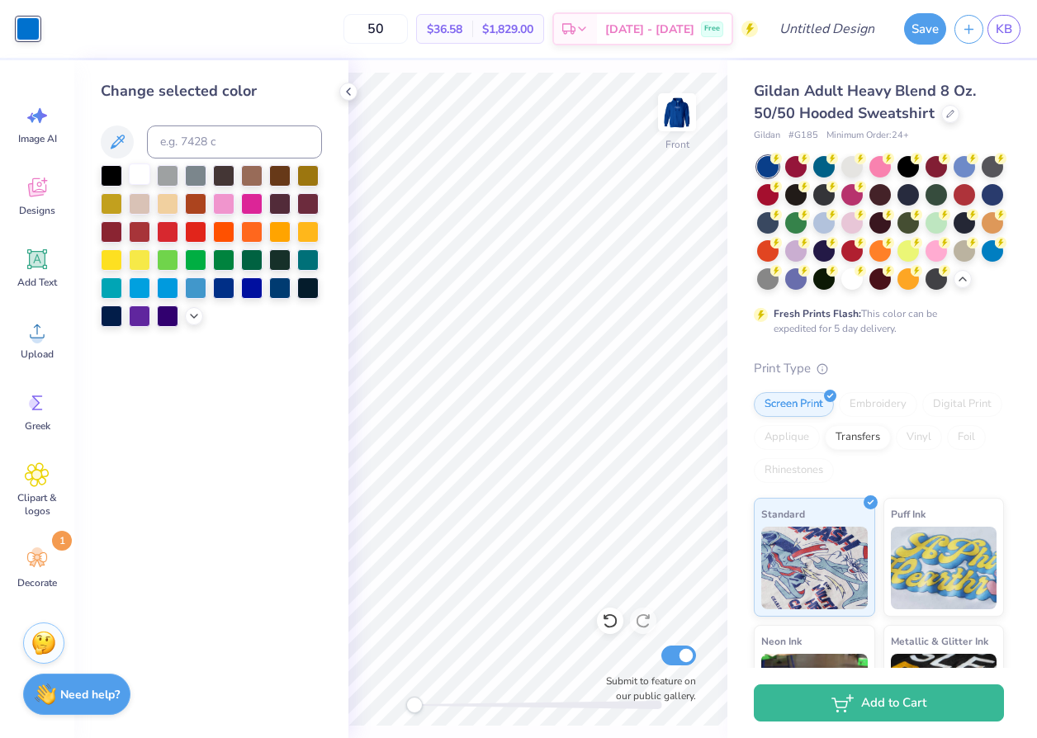
click at [140, 182] on div at bounding box center [139, 173] width 21 height 21
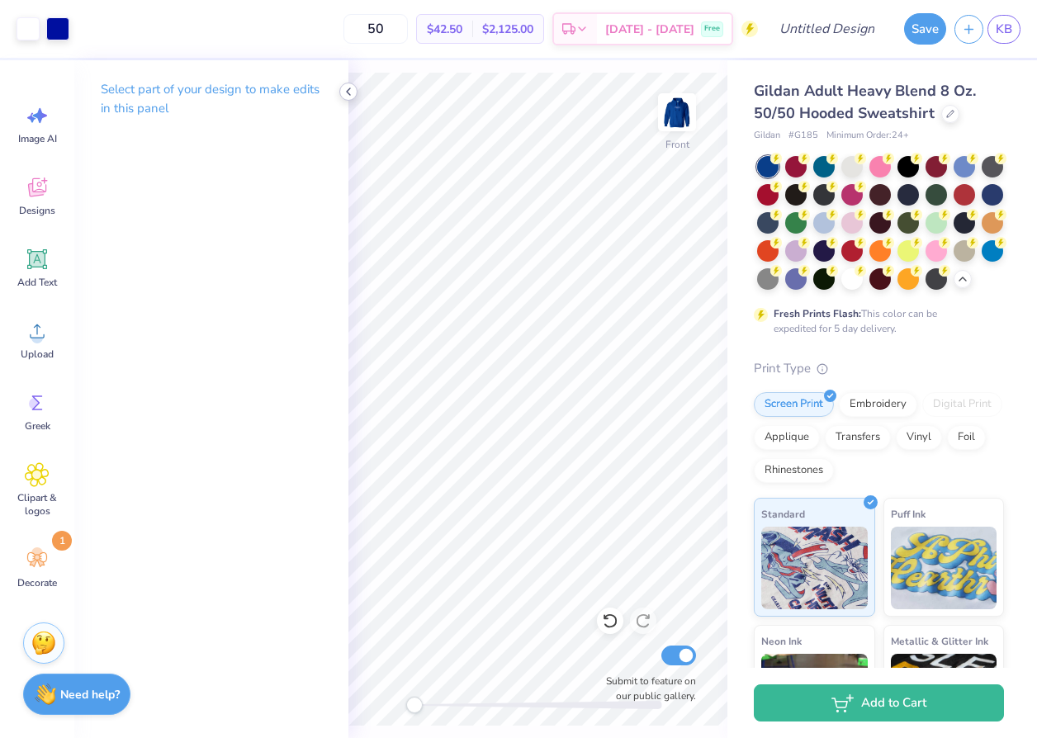
click at [348, 91] on icon at bounding box center [348, 91] width 13 height 13
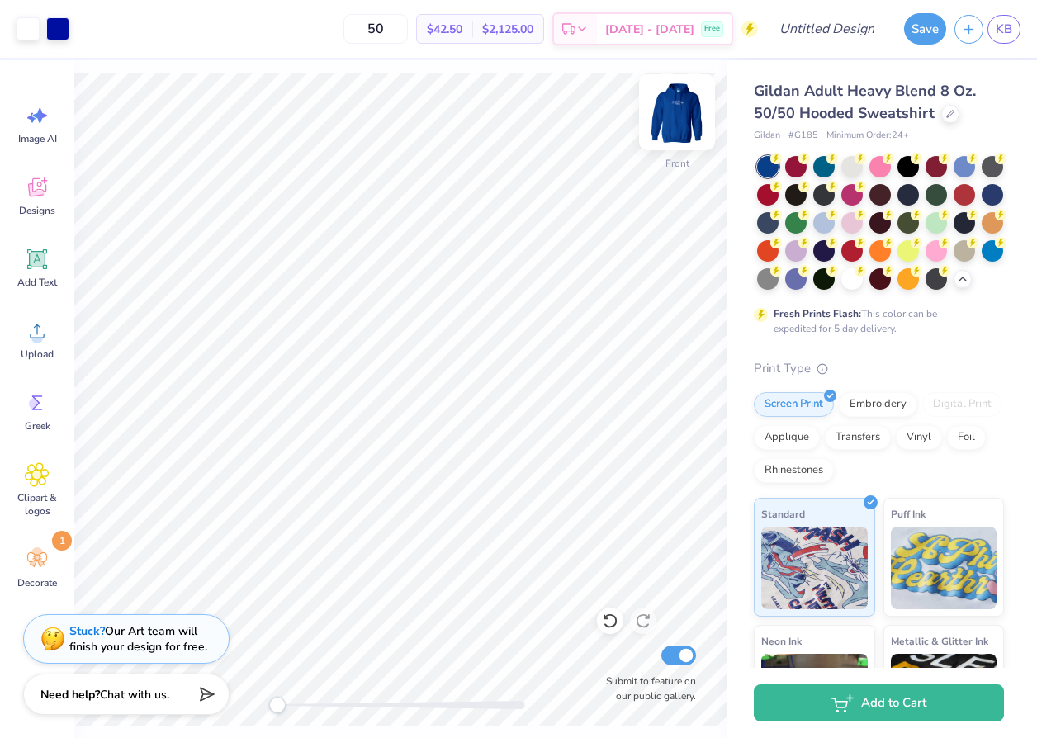
click at [674, 120] on img at bounding box center [677, 112] width 66 height 66
click at [35, 566] on icon at bounding box center [37, 559] width 25 height 25
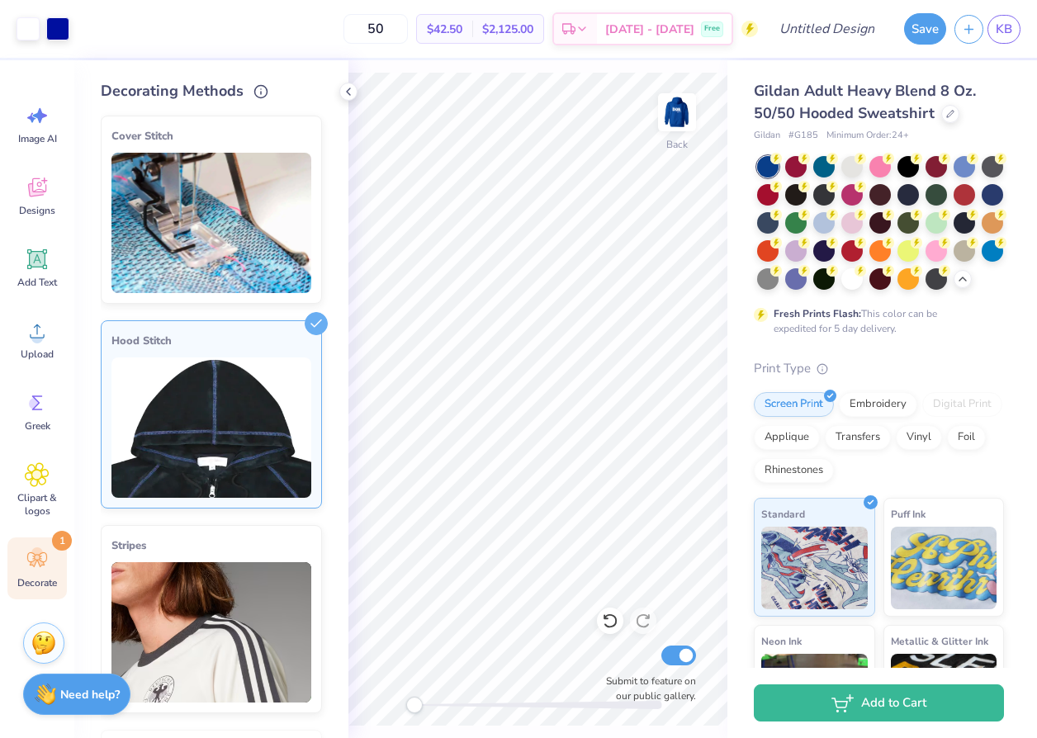
click at [50, 560] on div "Decorate 1" at bounding box center [36, 569] width 59 height 62
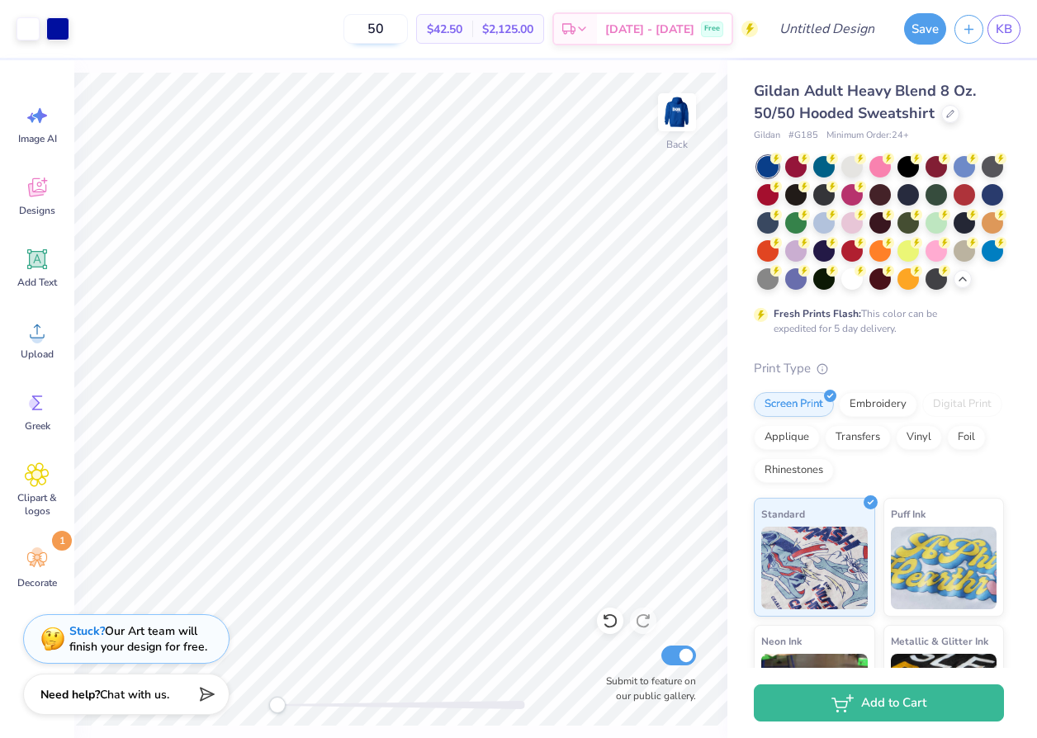
click at [401, 28] on input "50" at bounding box center [376, 29] width 64 height 30
type input "100"
click at [665, 121] on img at bounding box center [677, 112] width 66 height 66
click at [670, 111] on img at bounding box center [677, 112] width 66 height 66
click at [681, 114] on img at bounding box center [677, 112] width 66 height 66
